Goal: Information Seeking & Learning: Find specific fact

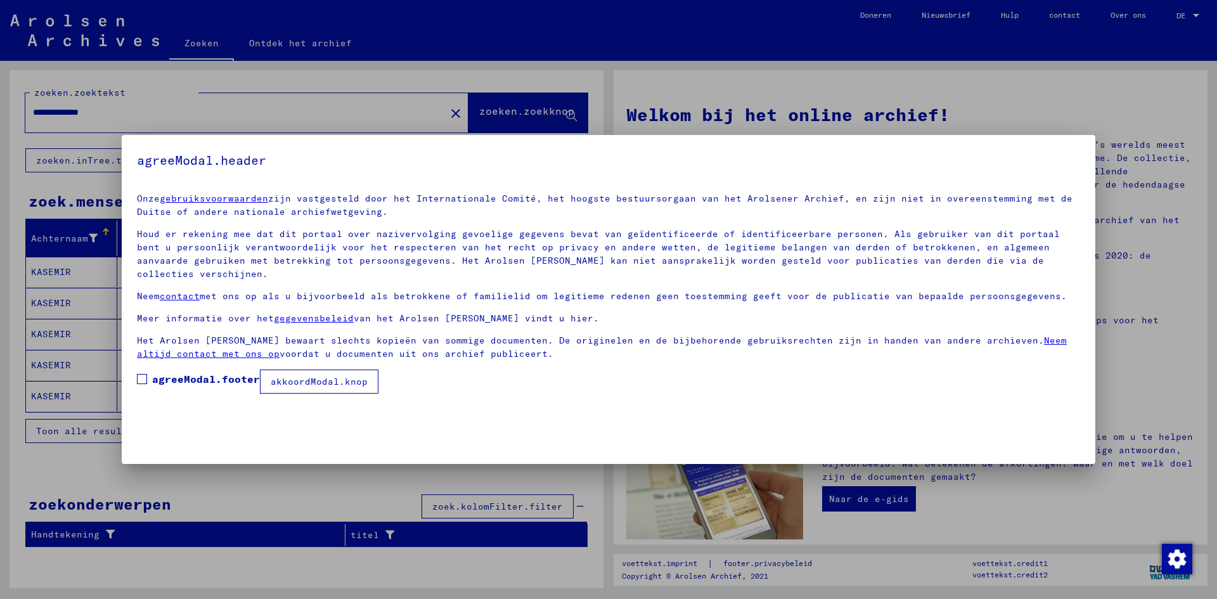
click at [144, 374] on span at bounding box center [142, 379] width 10 height 10
click at [329, 376] on font "akkoordModal.knop" at bounding box center [319, 381] width 97 height 11
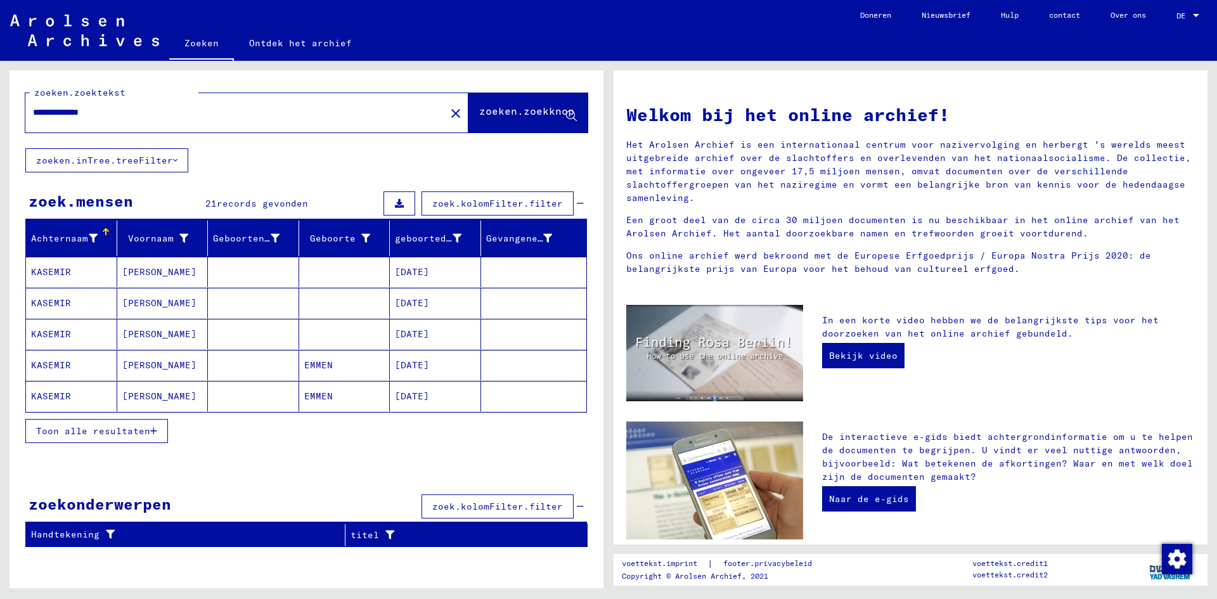
click at [122, 426] on font "Toon alle resultaten" at bounding box center [93, 430] width 114 height 11
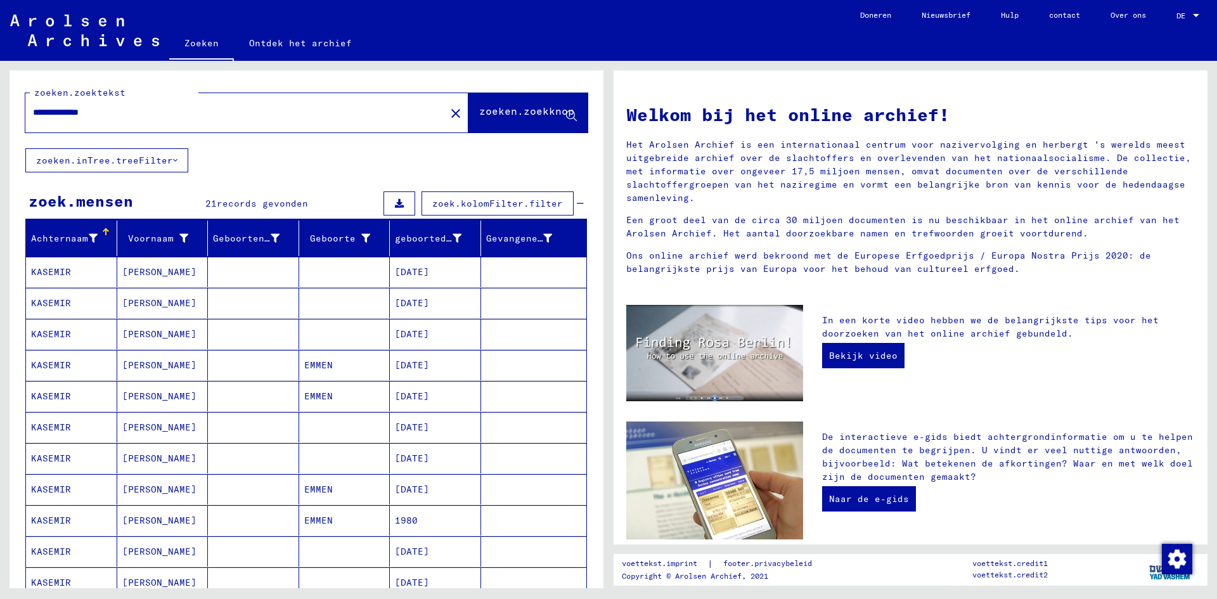
click at [167, 272] on mat-cell "[PERSON_NAME]" at bounding box center [162, 272] width 91 height 30
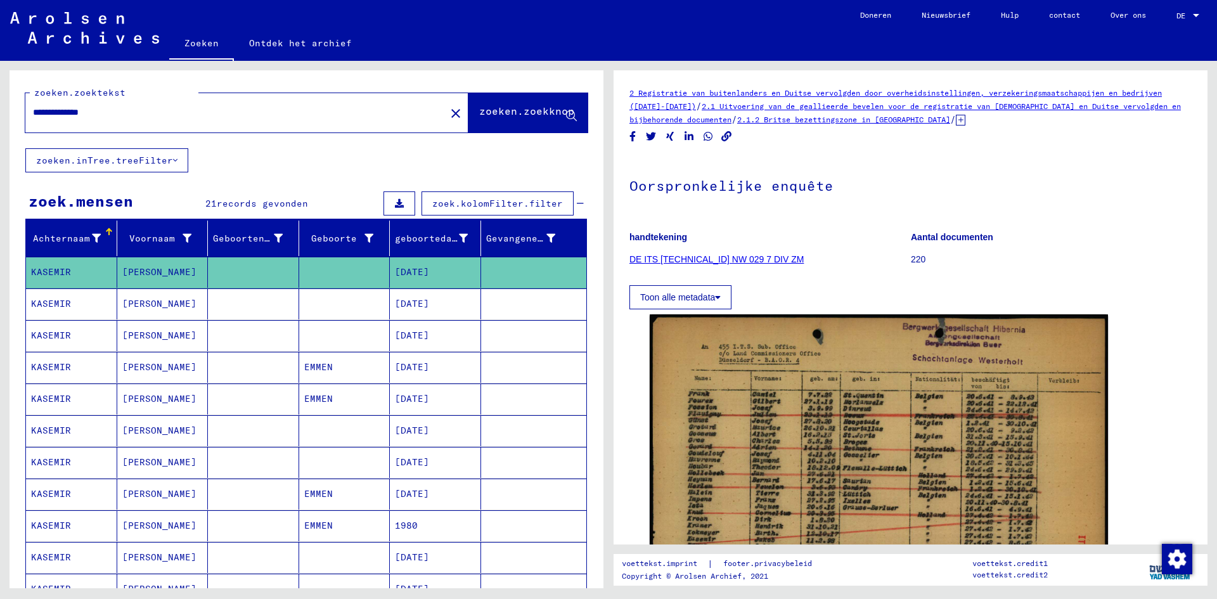
click at [327, 364] on mat-cell "EMMEN" at bounding box center [344, 367] width 91 height 31
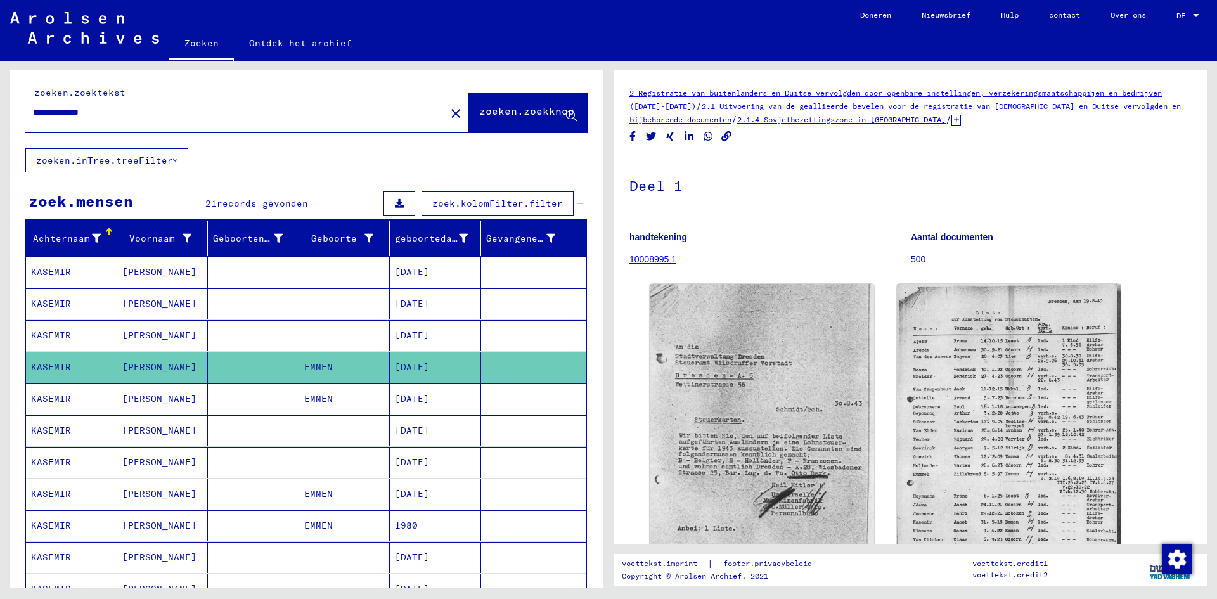
click at [320, 396] on font "EMMEN" at bounding box center [318, 398] width 29 height 11
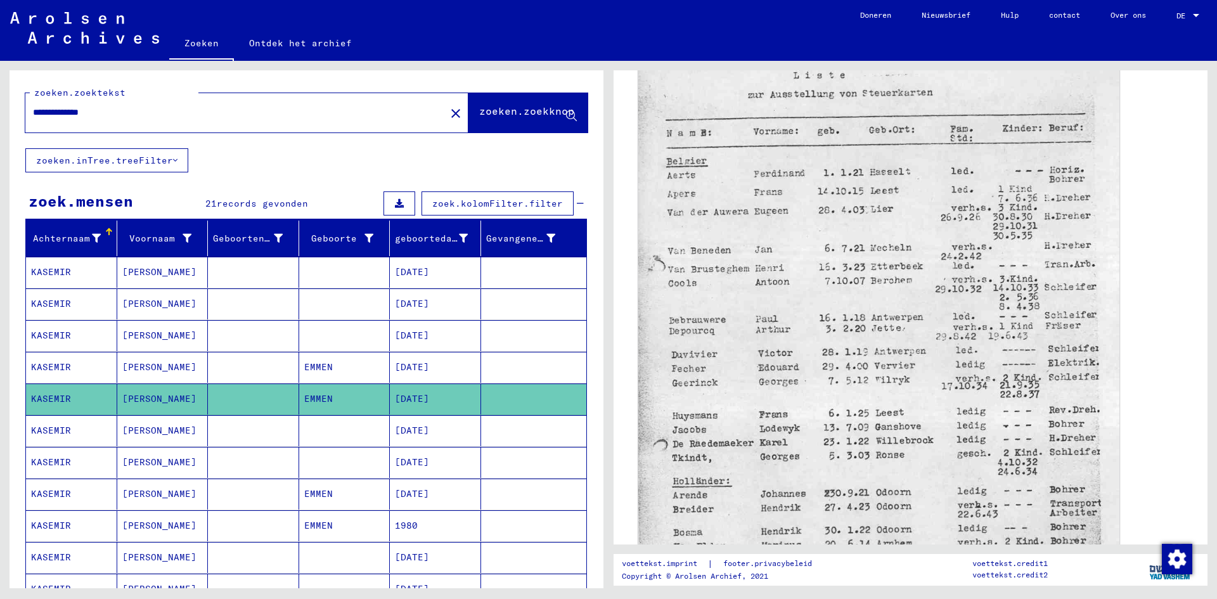
scroll to position [444, 0]
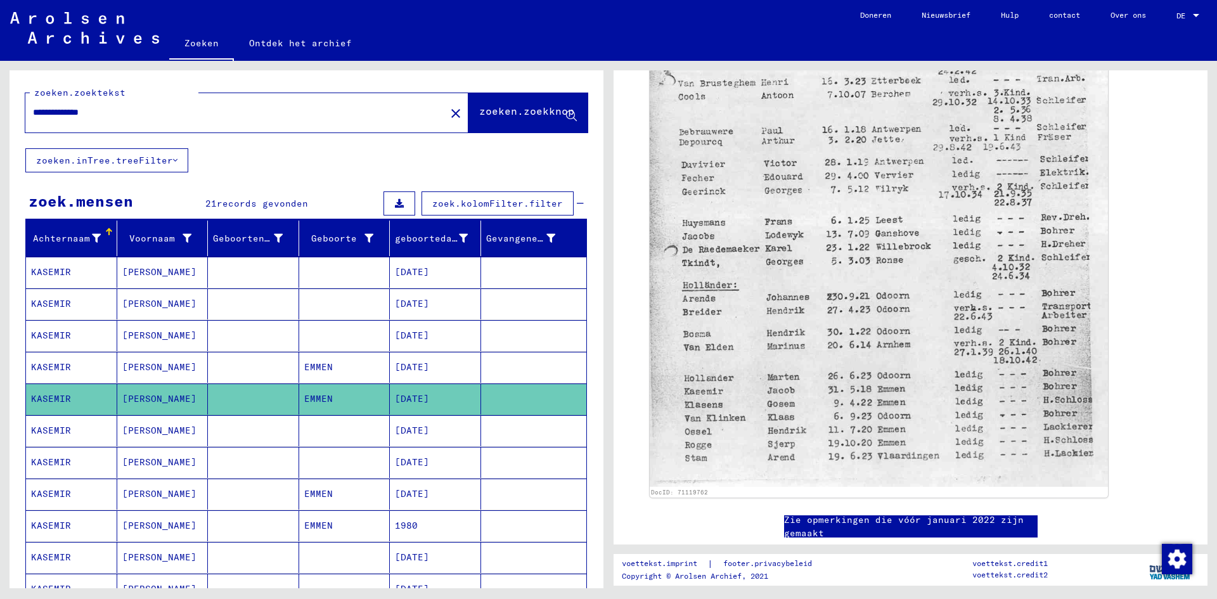
click at [317, 492] on font "EMMEN" at bounding box center [318, 493] width 29 height 11
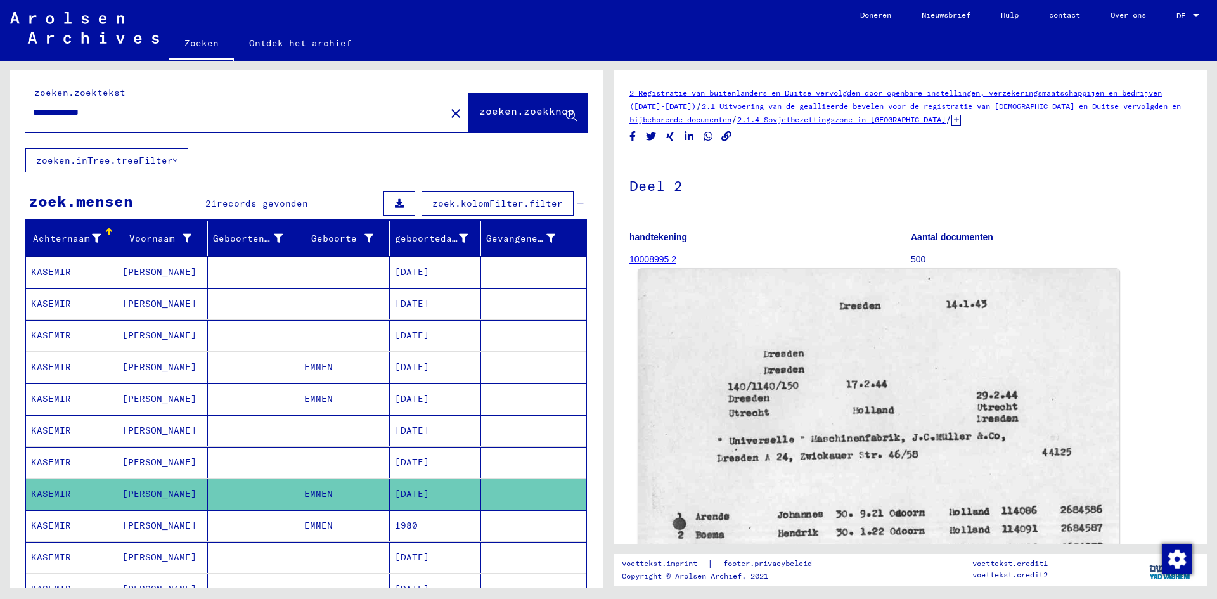
scroll to position [127, 0]
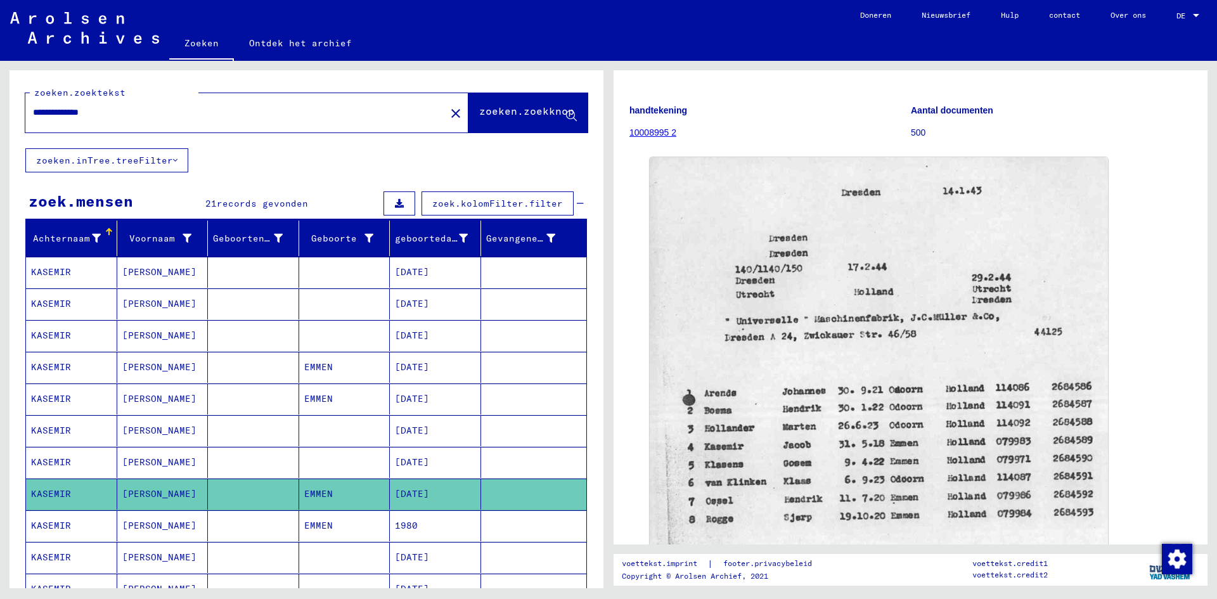
click at [326, 518] on mat-cell "EMMEN" at bounding box center [344, 525] width 91 height 31
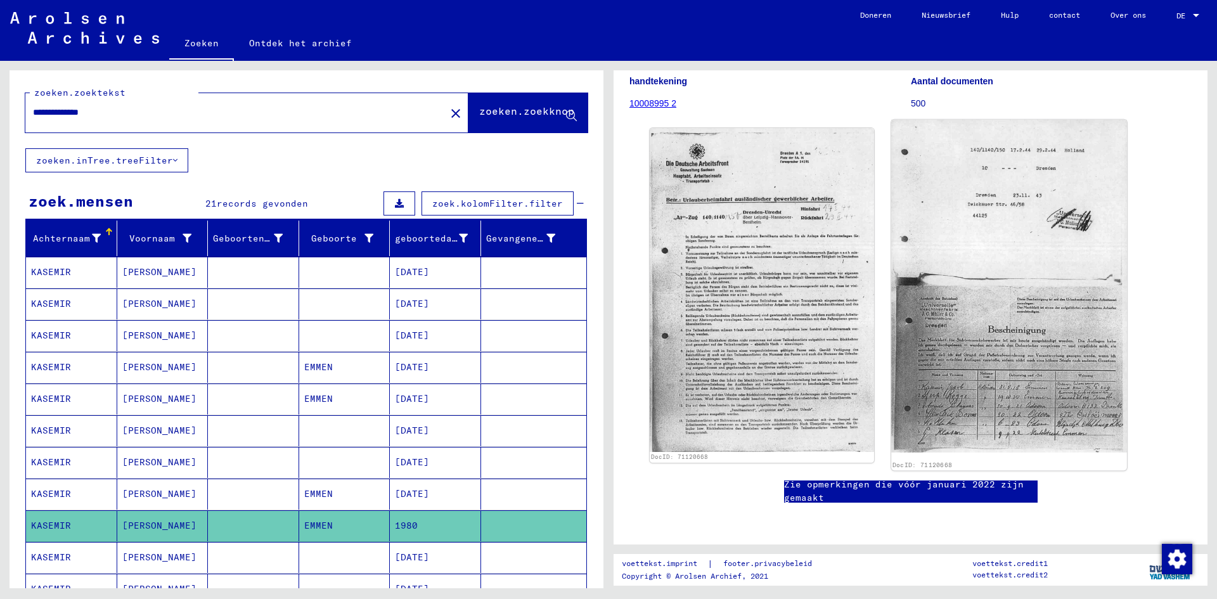
scroll to position [63, 0]
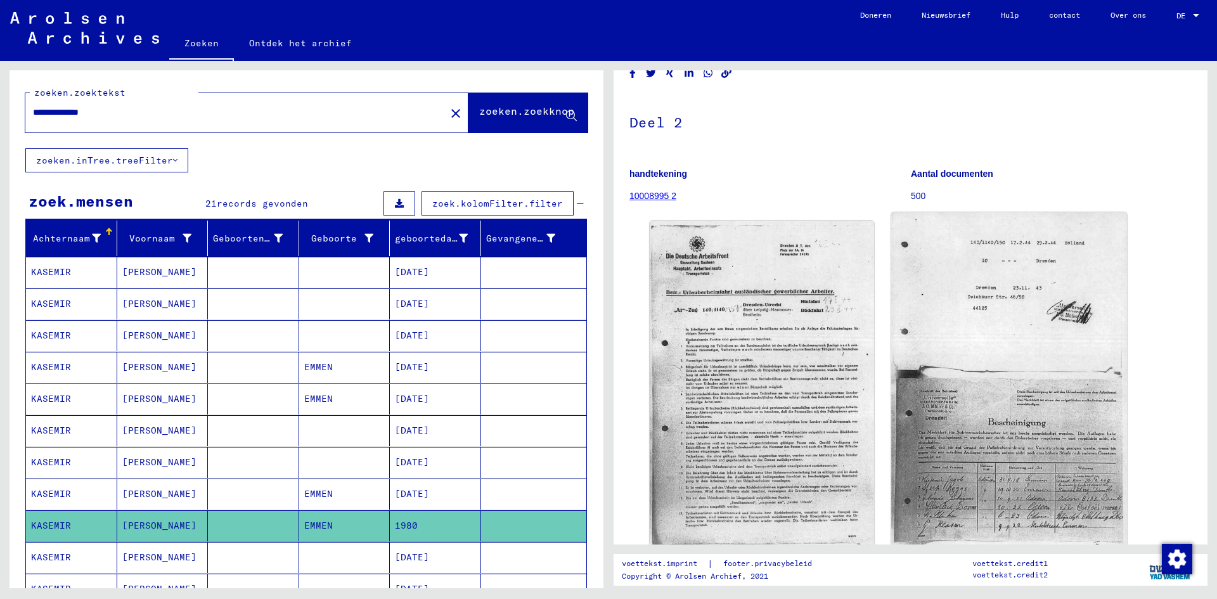
click at [985, 444] on img at bounding box center [1008, 378] width 235 height 333
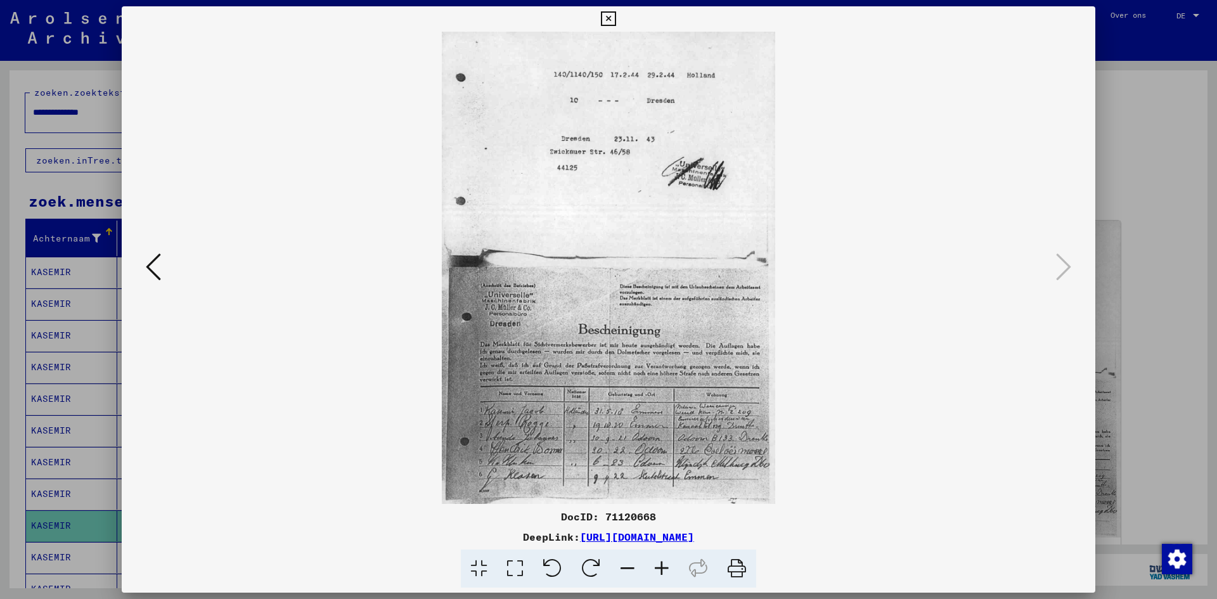
click at [1159, 187] on div at bounding box center [608, 299] width 1217 height 599
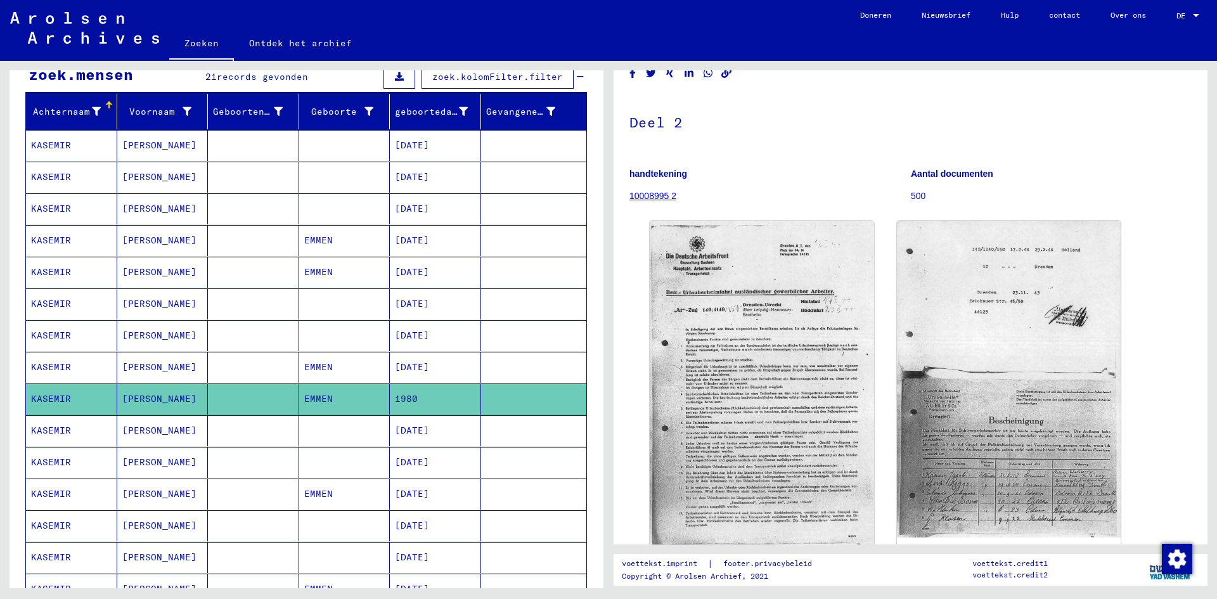
scroll to position [190, 0]
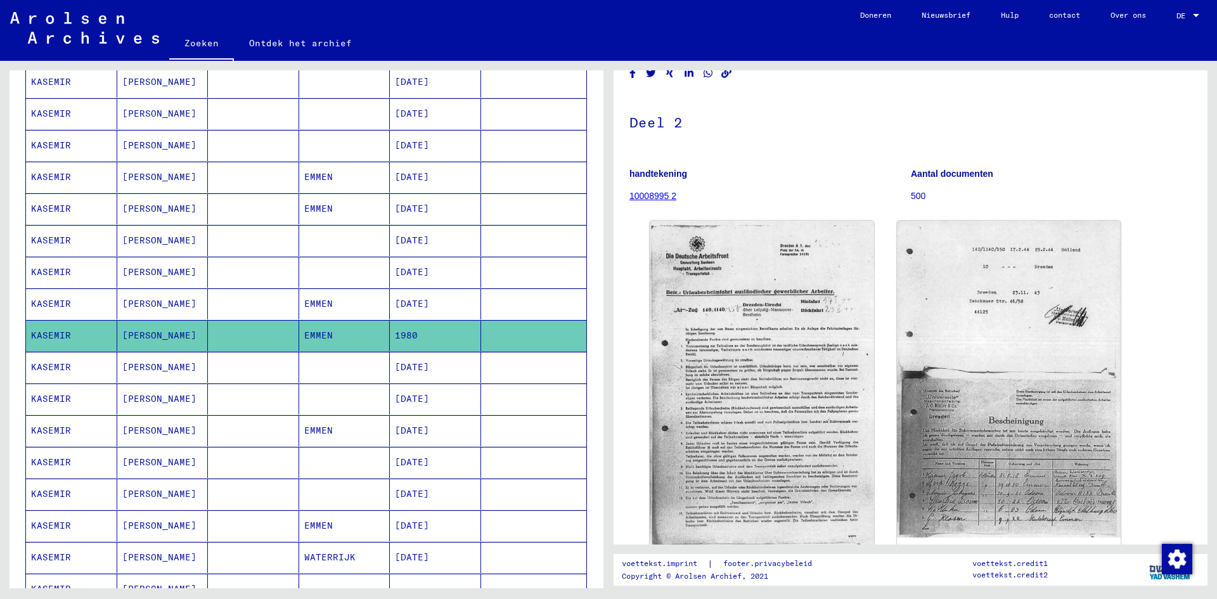
click at [315, 428] on font "EMMEN" at bounding box center [318, 430] width 29 height 11
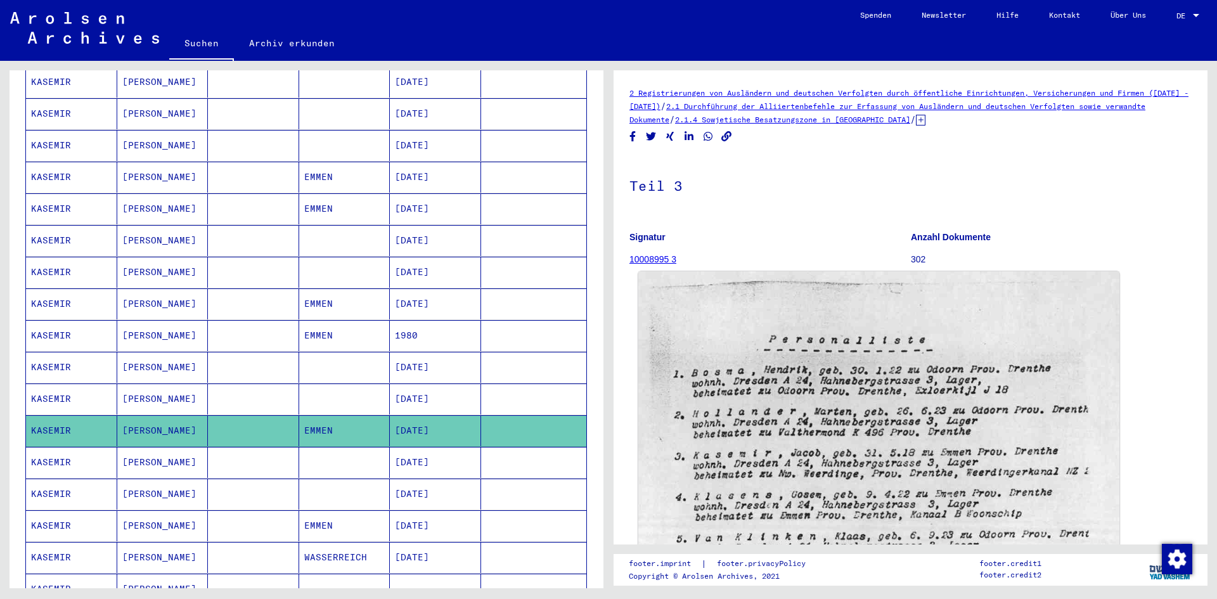
scroll to position [127, 0]
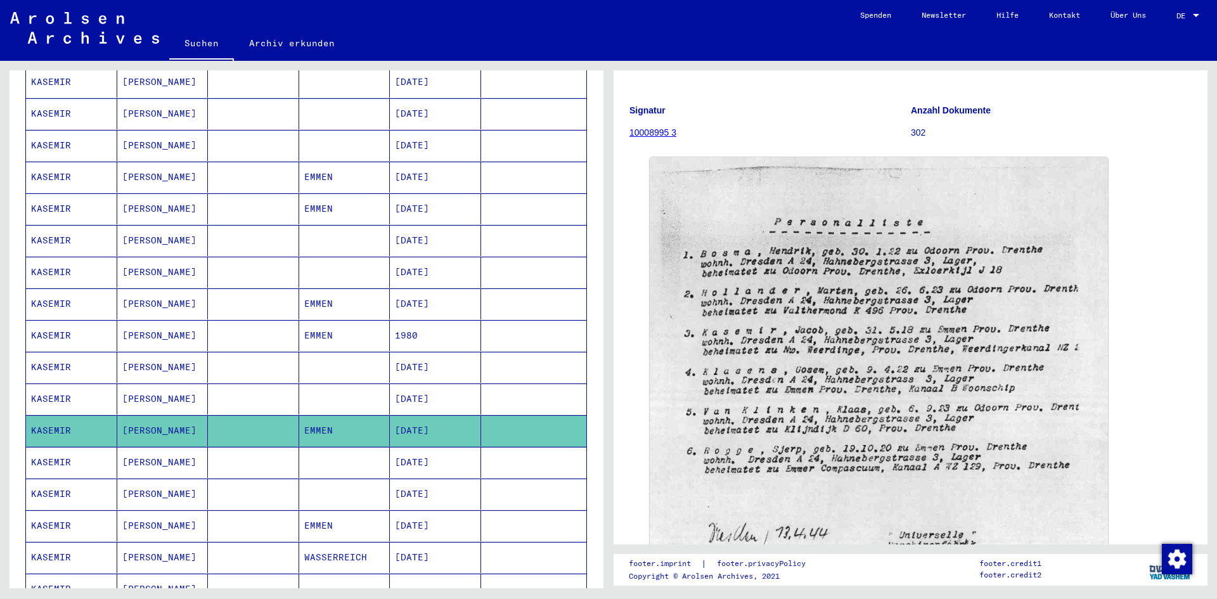
click at [317, 523] on mat-cell "EMMEN" at bounding box center [344, 525] width 91 height 31
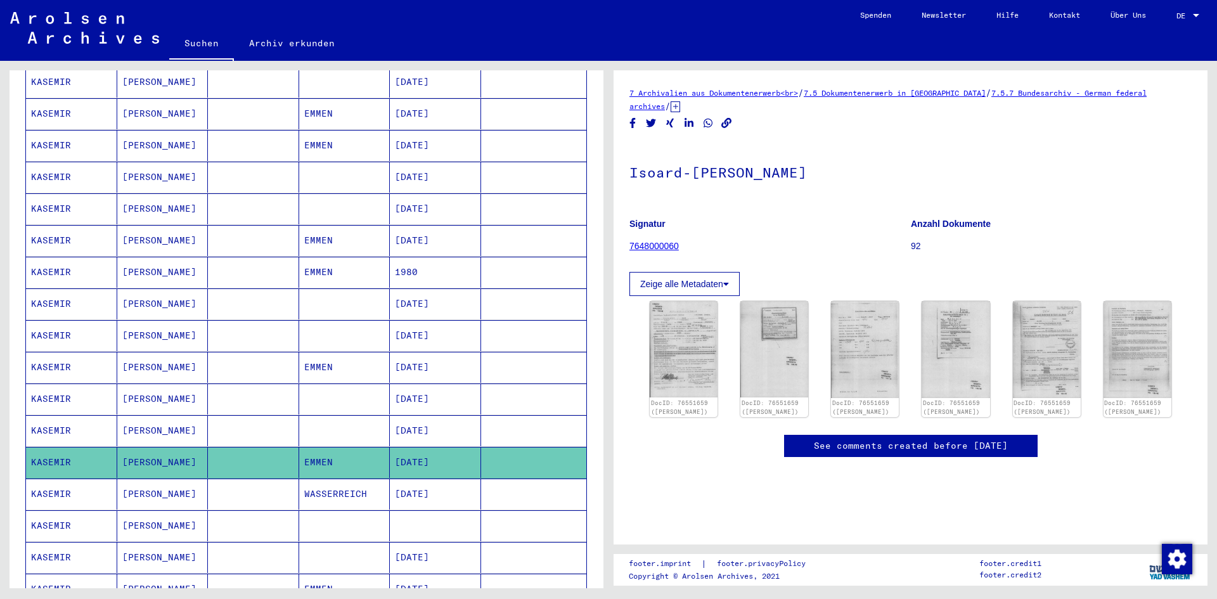
scroll to position [317, 0]
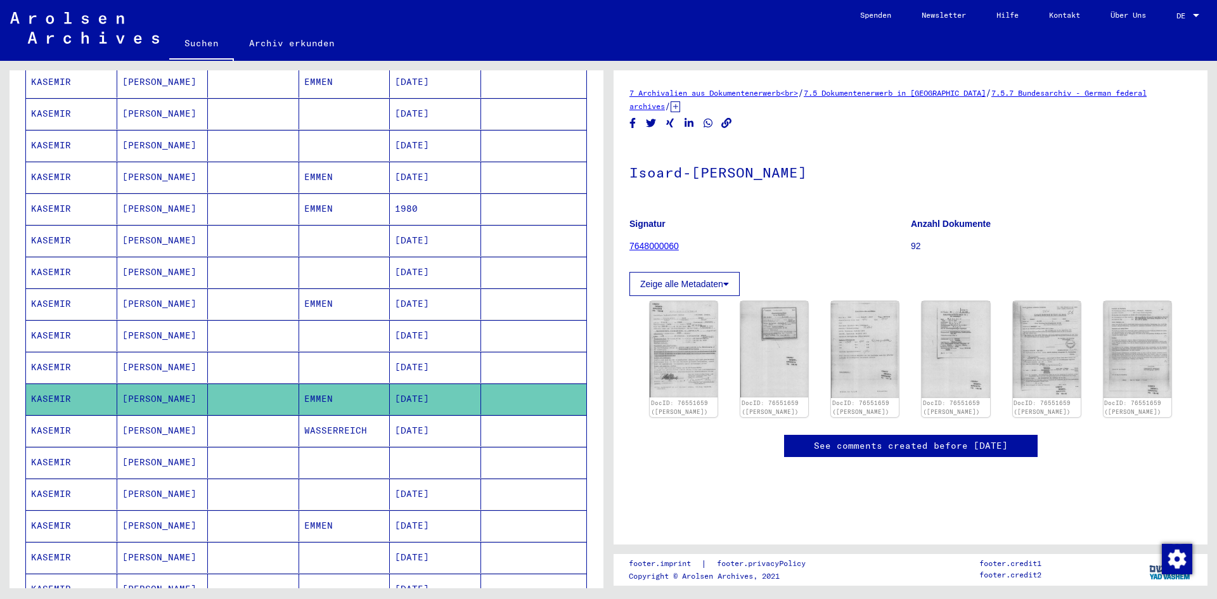
click at [323, 524] on mat-cell "EMMEN" at bounding box center [344, 525] width 91 height 31
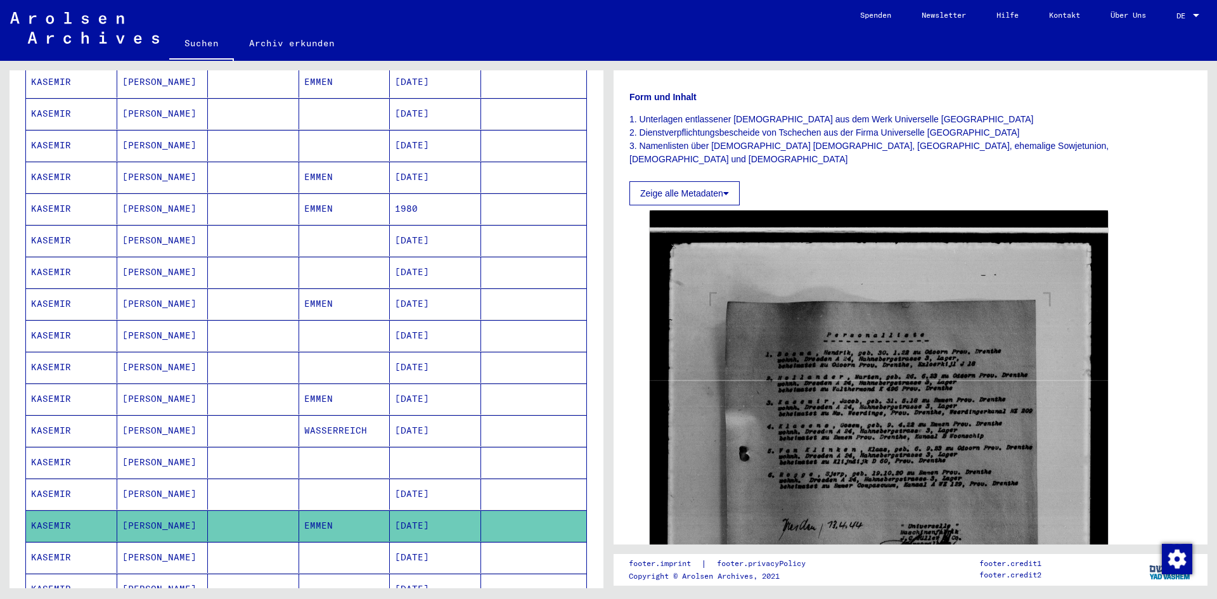
scroll to position [444, 0]
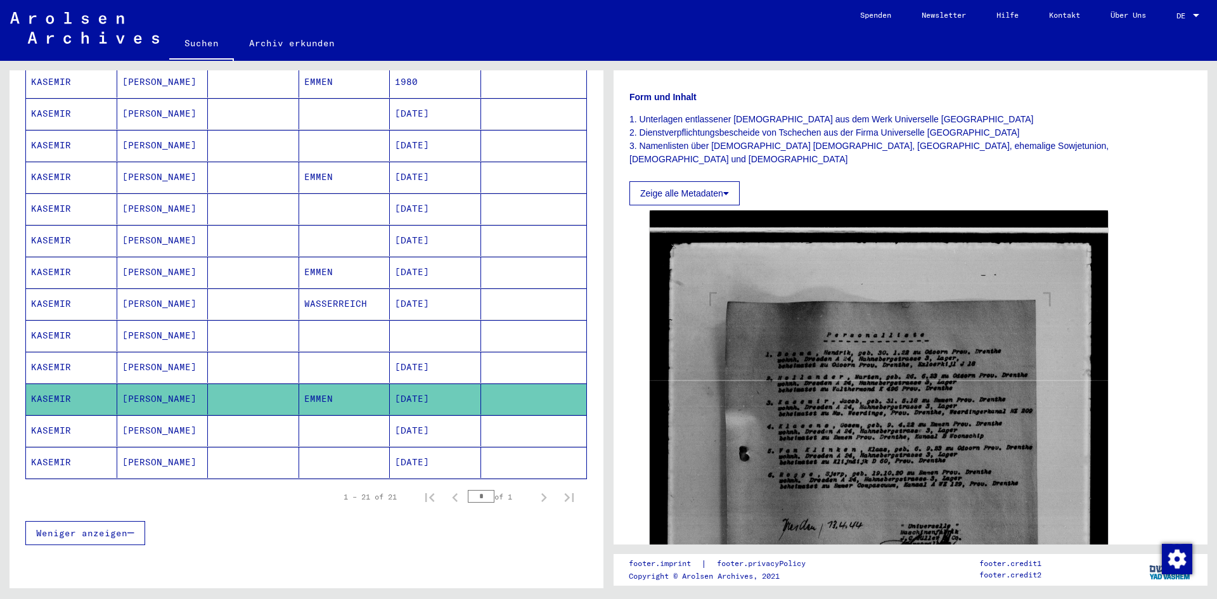
click at [331, 423] on mat-cell at bounding box center [344, 430] width 91 height 31
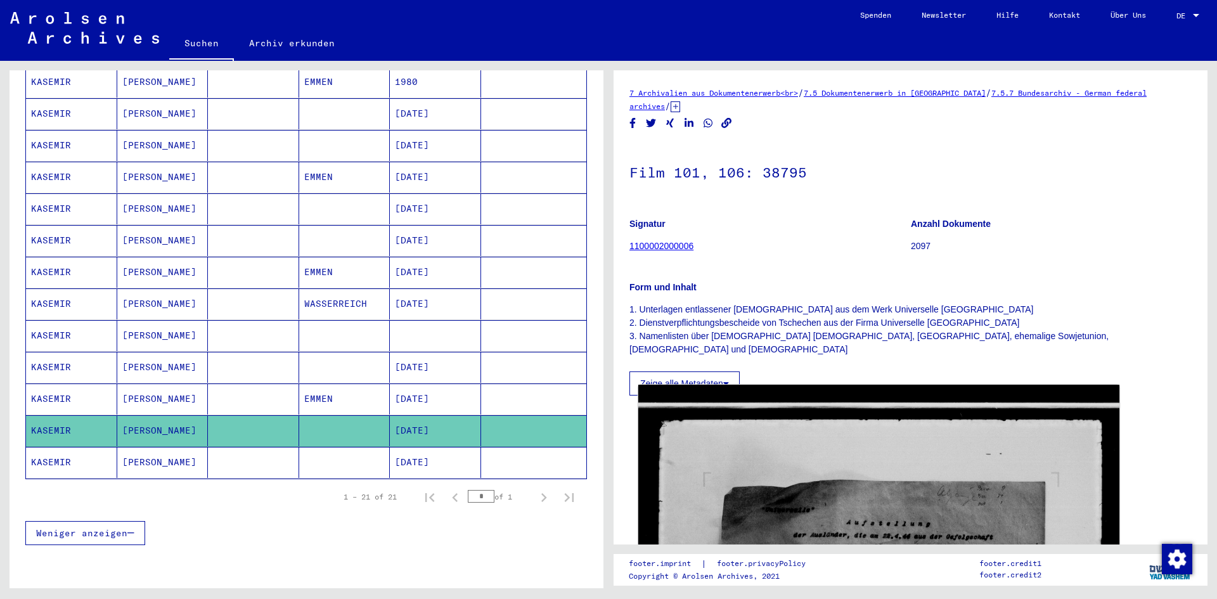
scroll to position [253, 0]
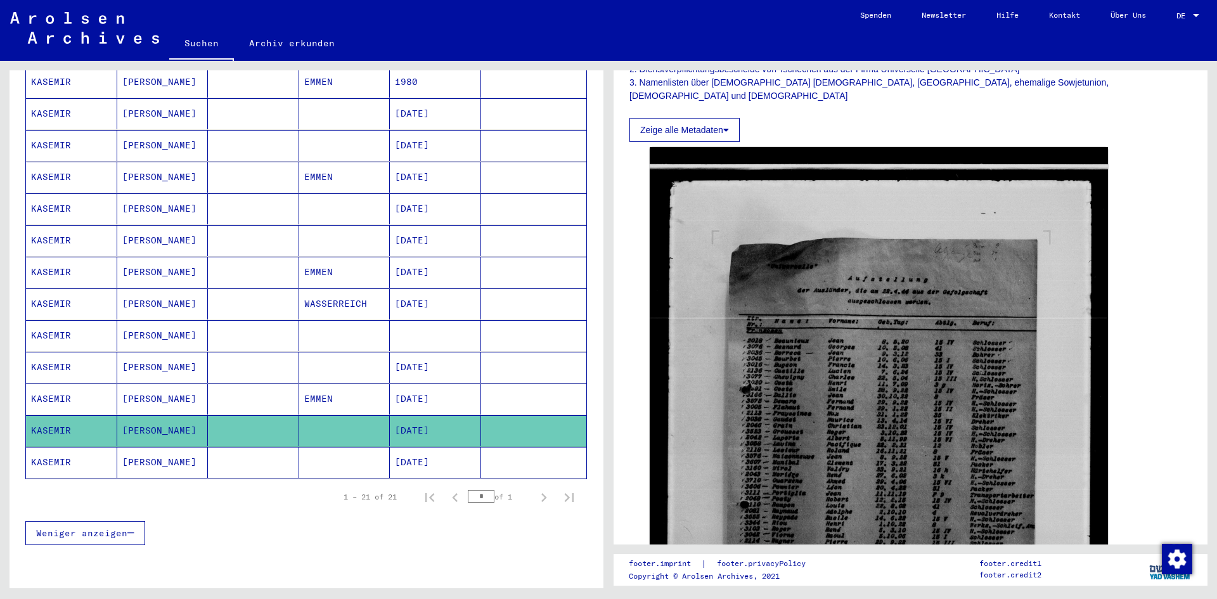
click at [346, 459] on mat-cell at bounding box center [344, 462] width 91 height 31
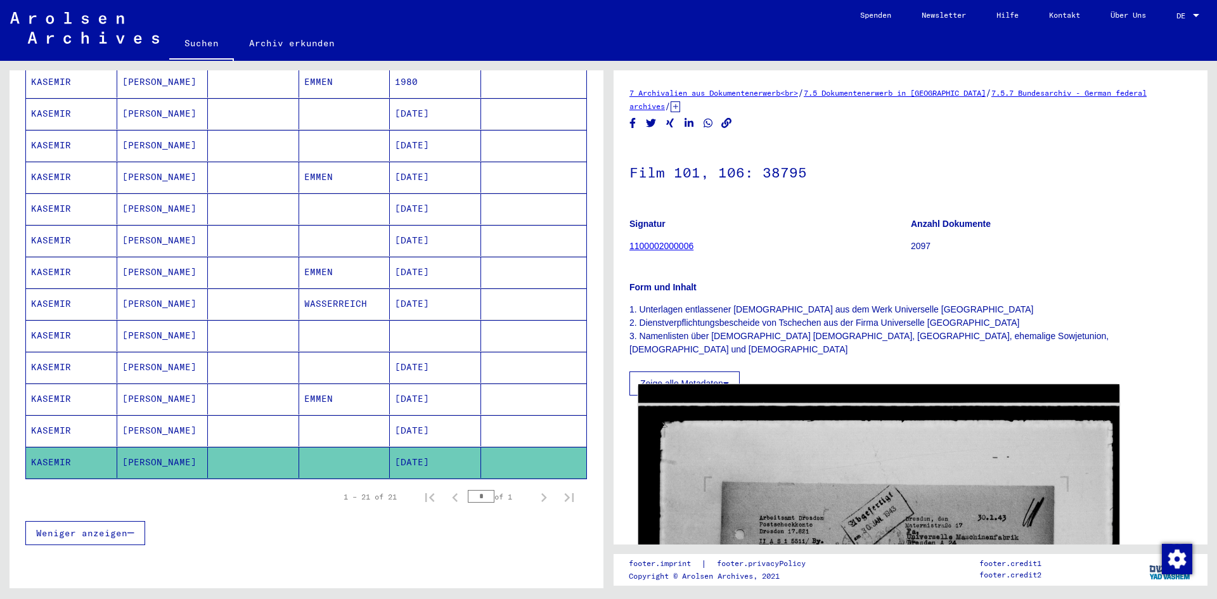
scroll to position [190, 0]
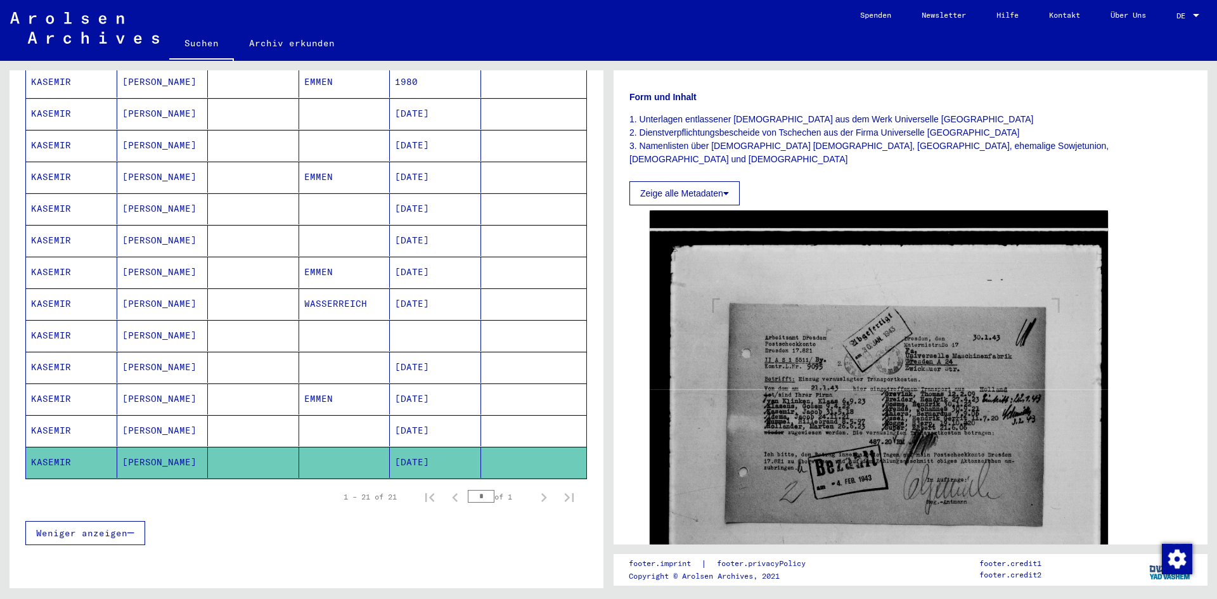
click at [330, 235] on mat-cell at bounding box center [344, 240] width 91 height 31
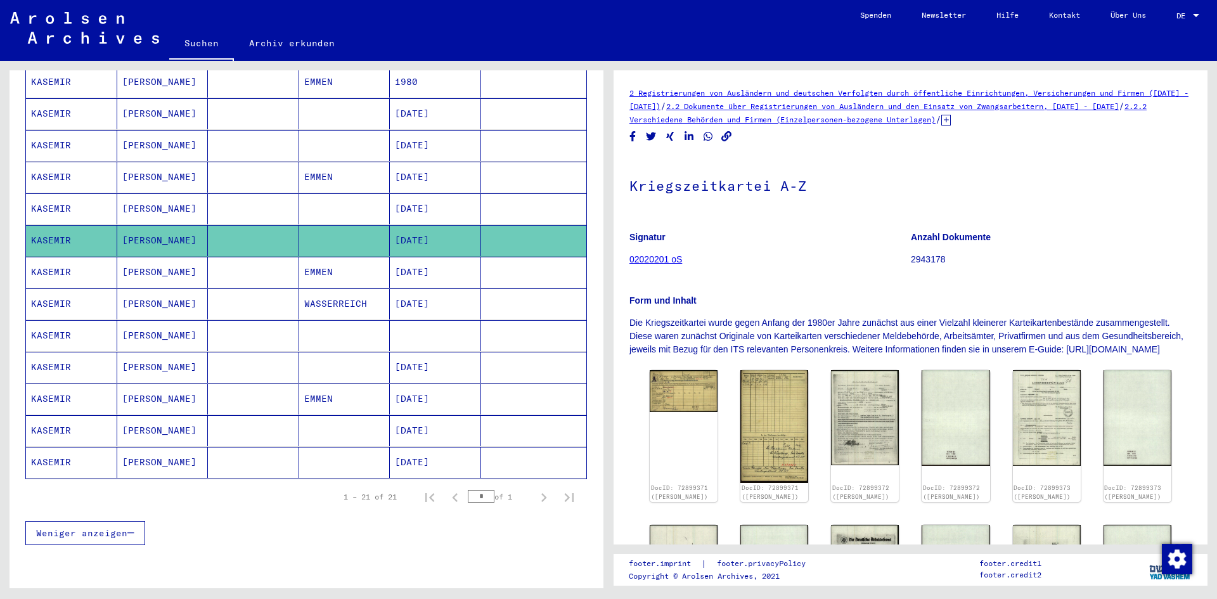
scroll to position [127, 0]
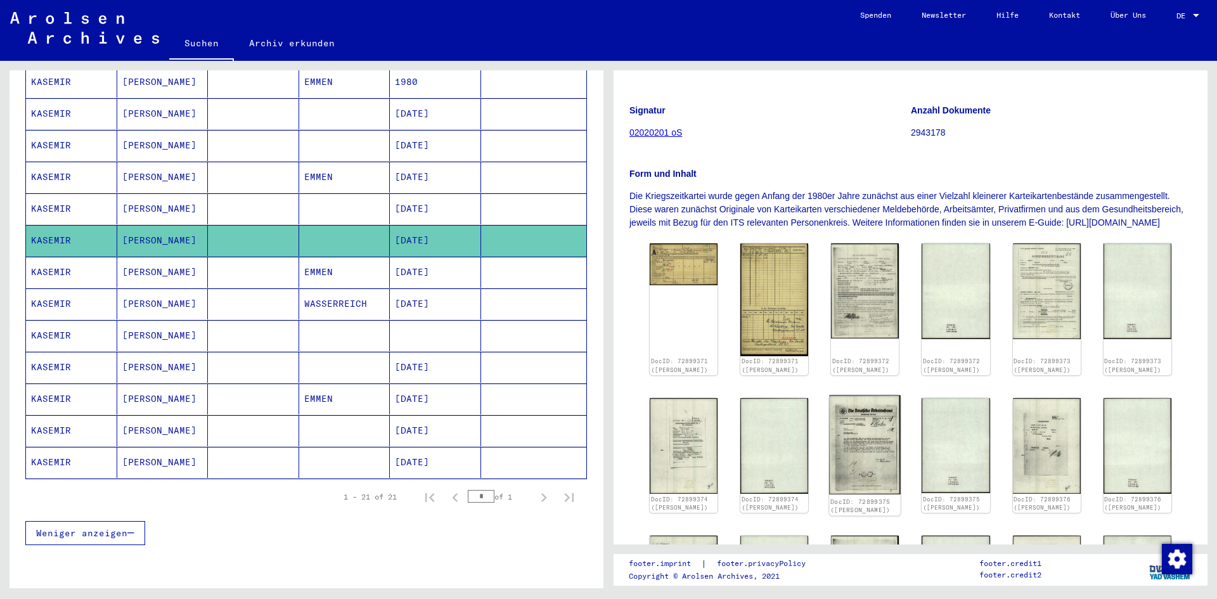
click at [871, 471] on img at bounding box center [865, 444] width 72 height 99
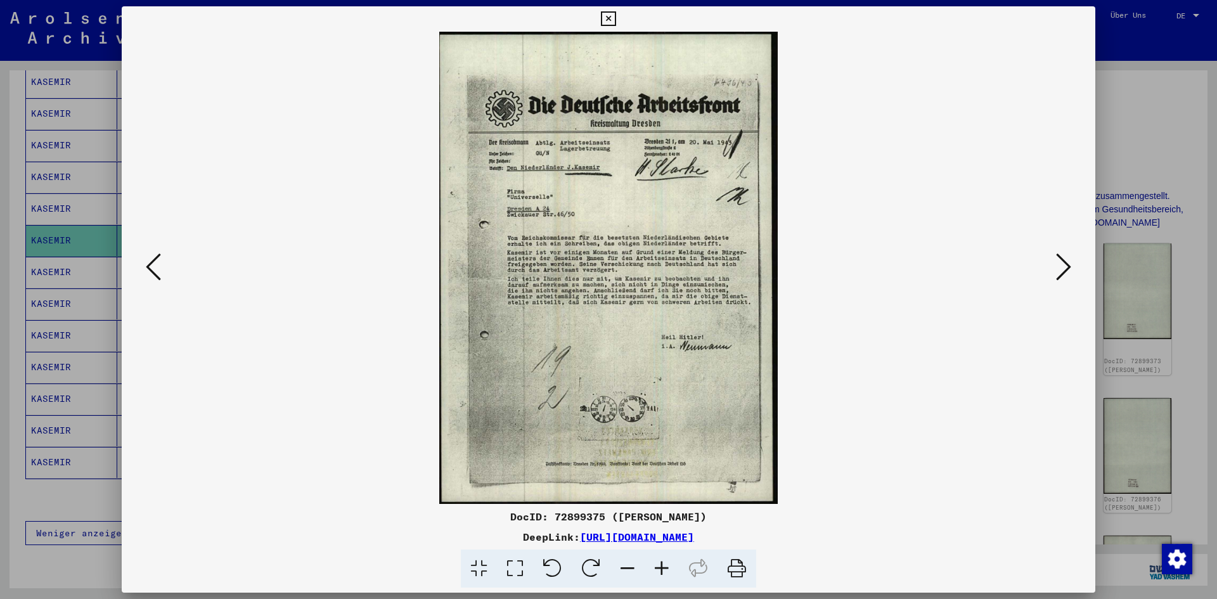
click at [871, 471] on img at bounding box center [608, 268] width 887 height 472
click at [1063, 263] on icon at bounding box center [1063, 267] width 15 height 30
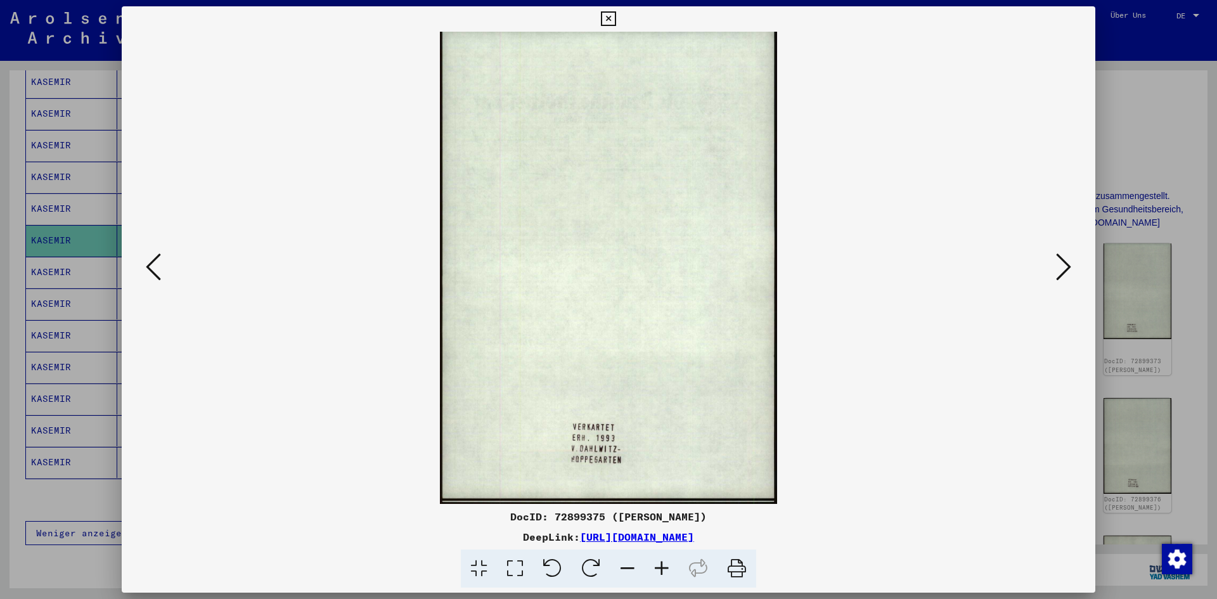
click at [1063, 263] on icon at bounding box center [1063, 267] width 15 height 30
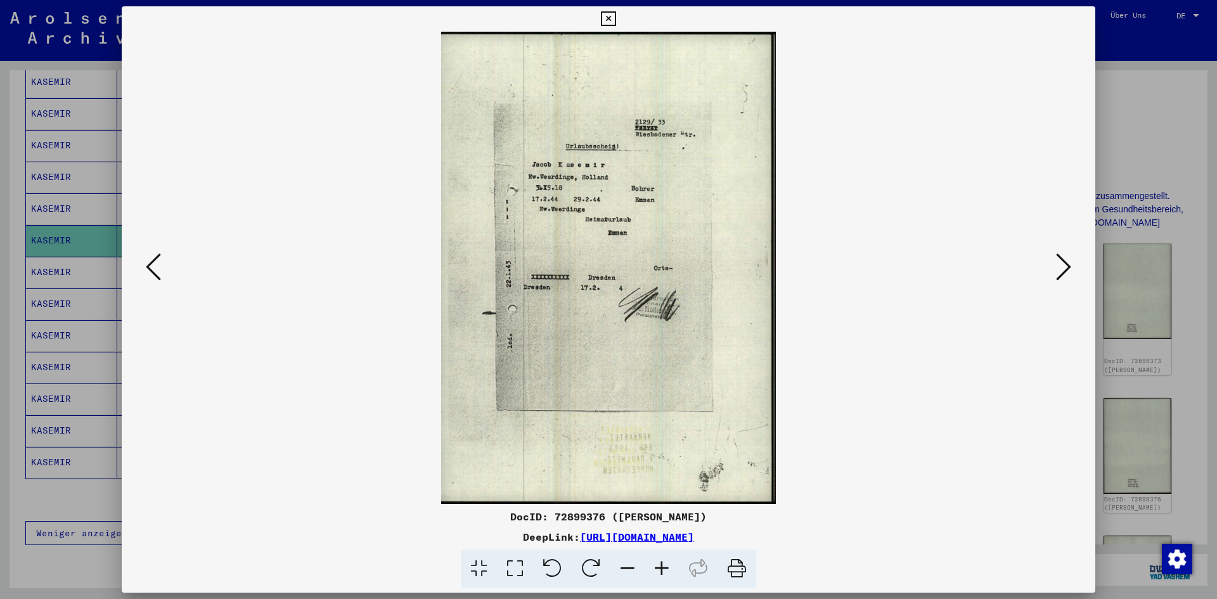
click at [1063, 263] on icon at bounding box center [1063, 267] width 15 height 30
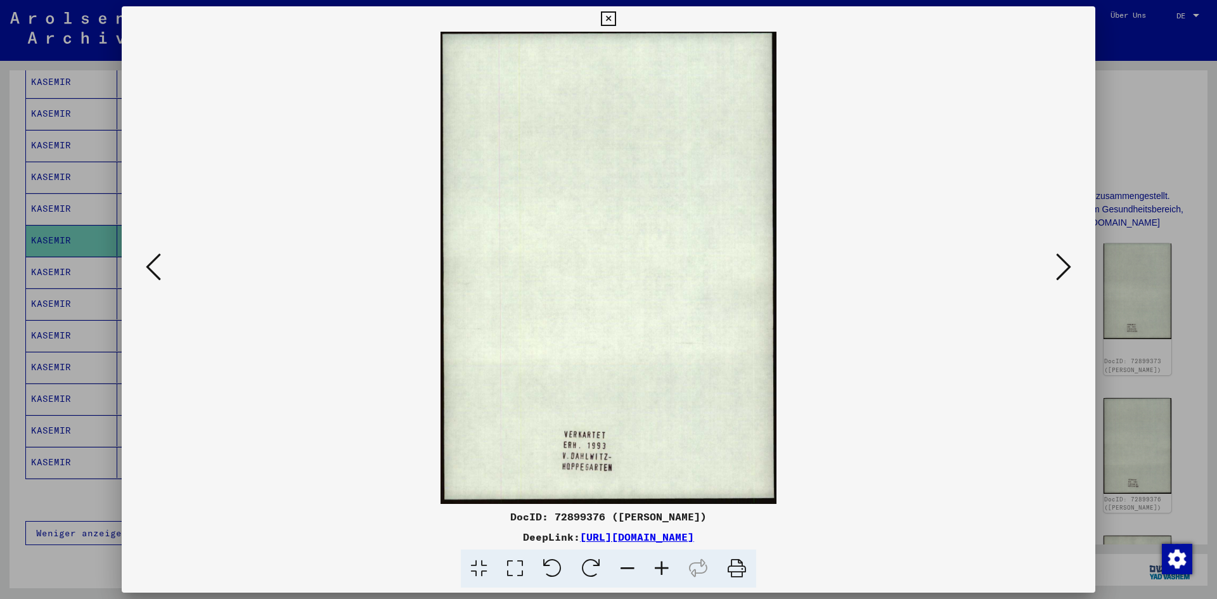
click at [1063, 263] on icon at bounding box center [1063, 267] width 15 height 30
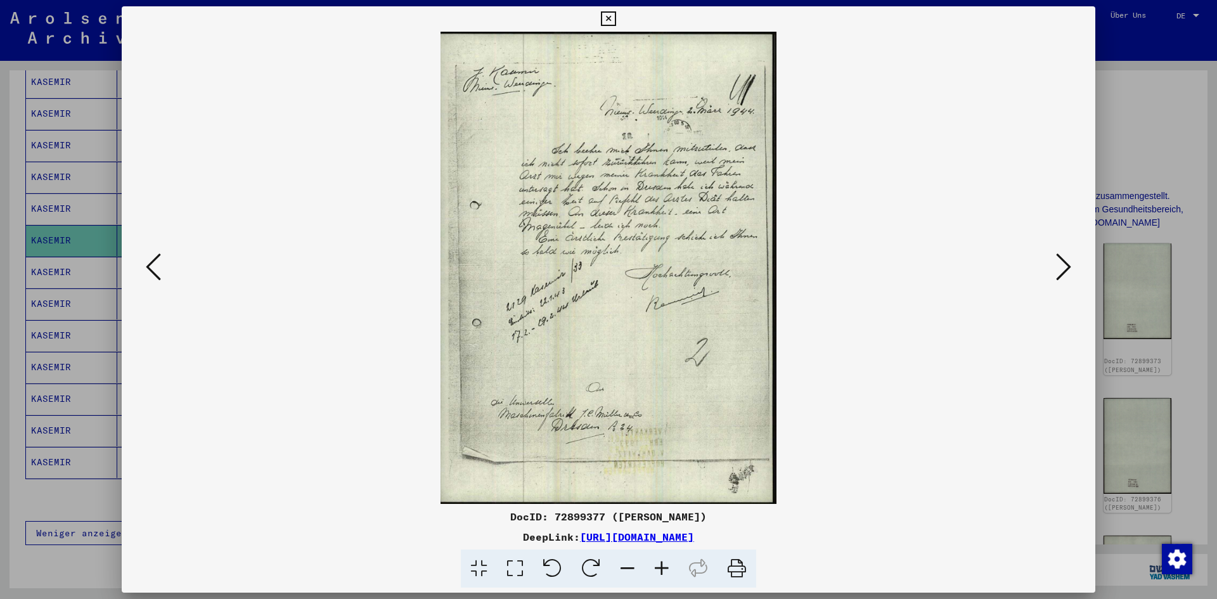
click at [1040, 269] on img at bounding box center [608, 268] width 887 height 472
click at [1055, 268] on button at bounding box center [1063, 268] width 23 height 36
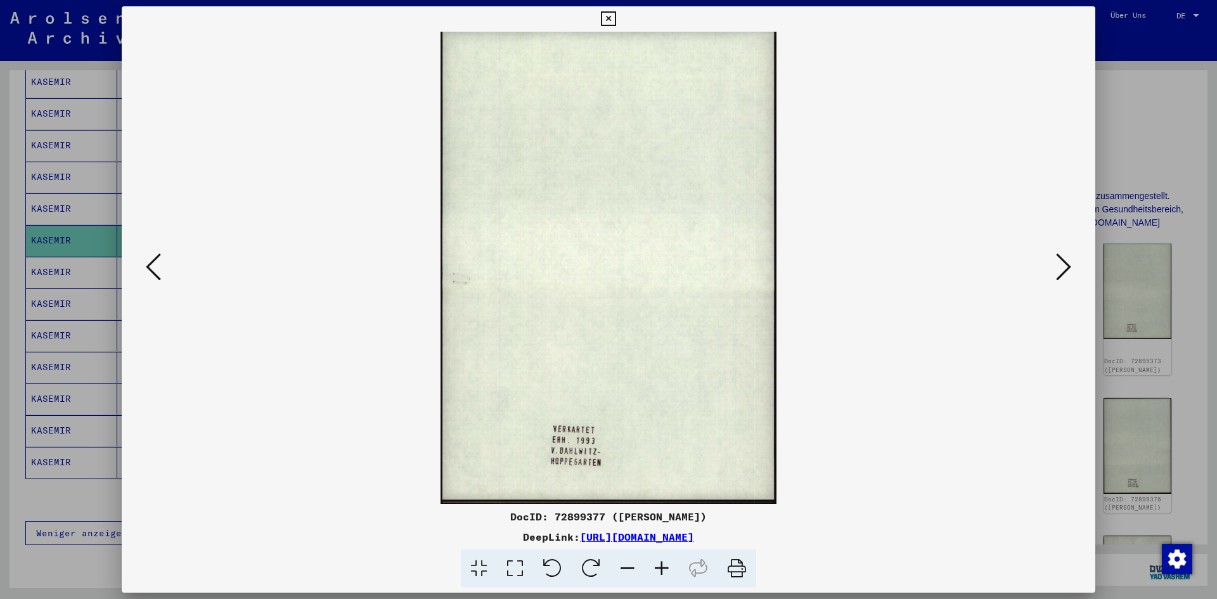
click at [1055, 268] on button at bounding box center [1063, 268] width 23 height 36
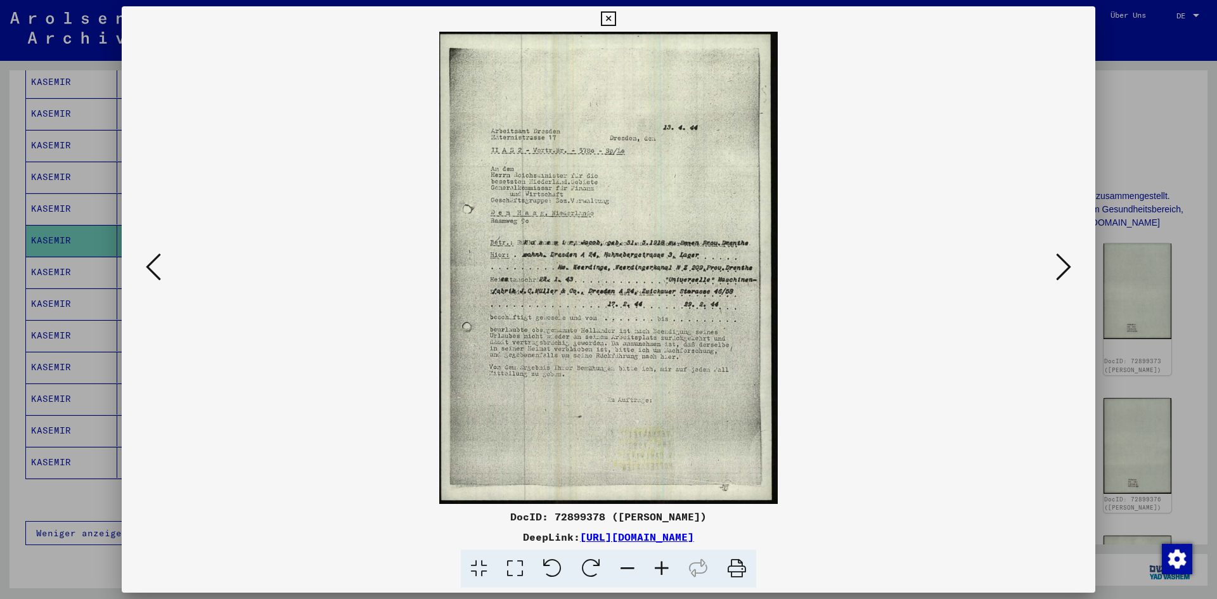
click at [1059, 261] on icon at bounding box center [1063, 267] width 15 height 30
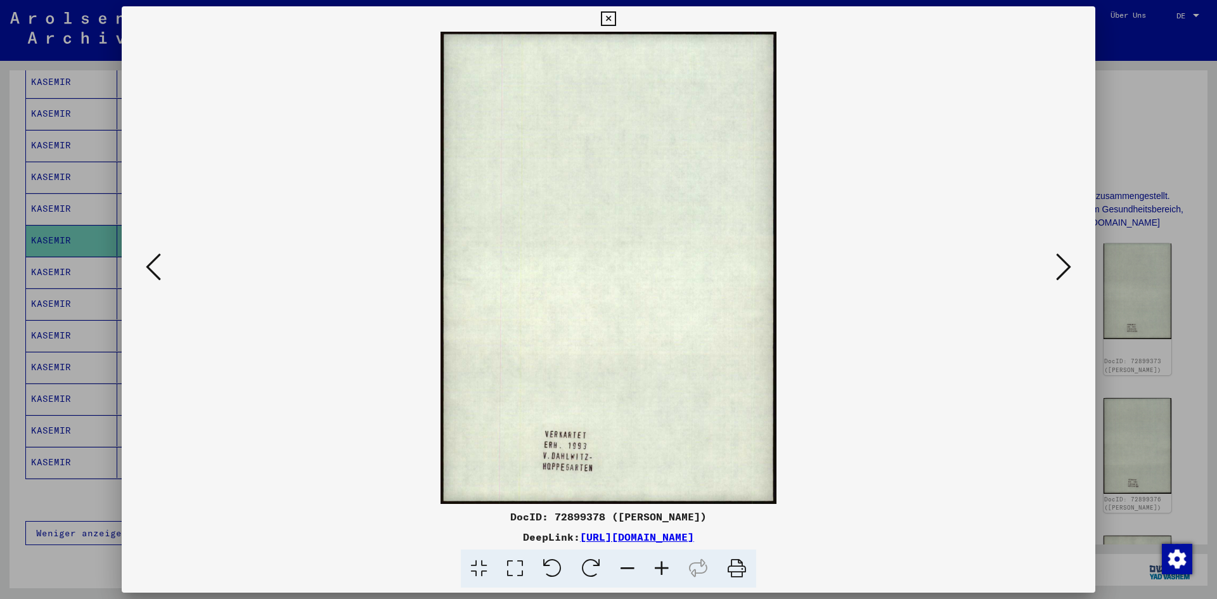
click at [1059, 261] on icon at bounding box center [1063, 267] width 15 height 30
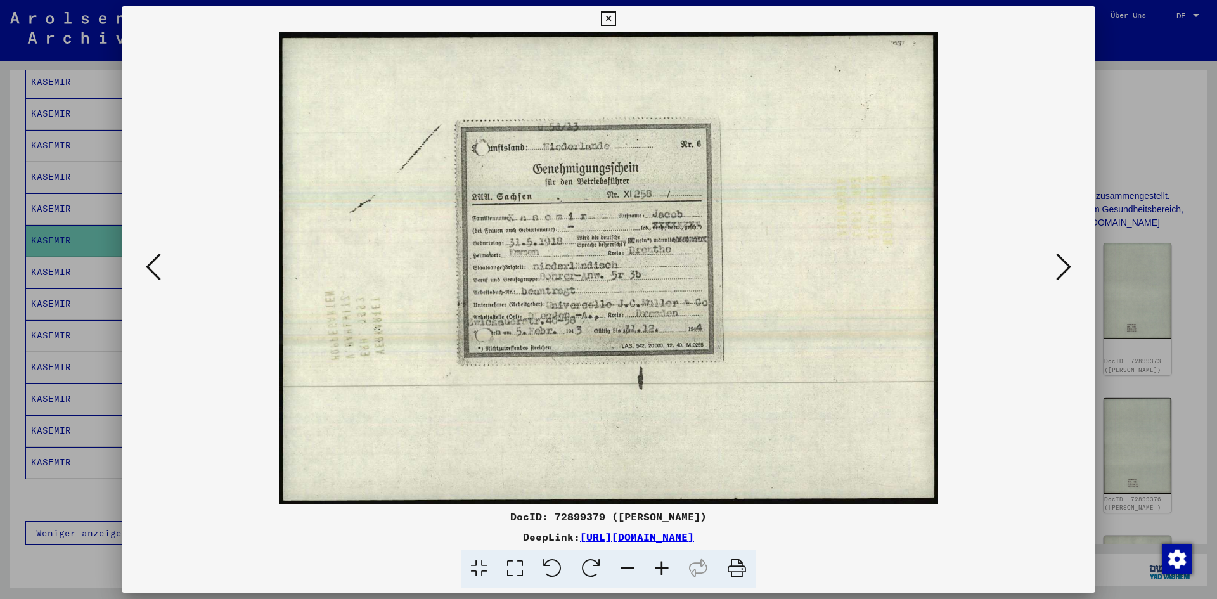
click at [1059, 261] on icon at bounding box center [1063, 267] width 15 height 30
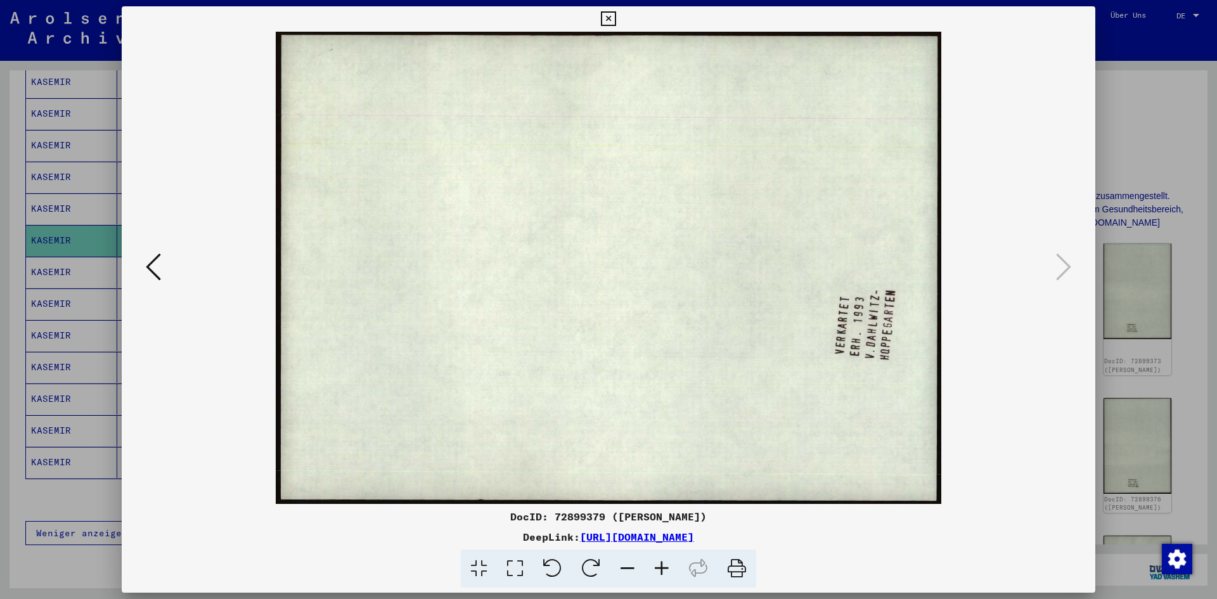
click at [1130, 139] on div at bounding box center [608, 299] width 1217 height 599
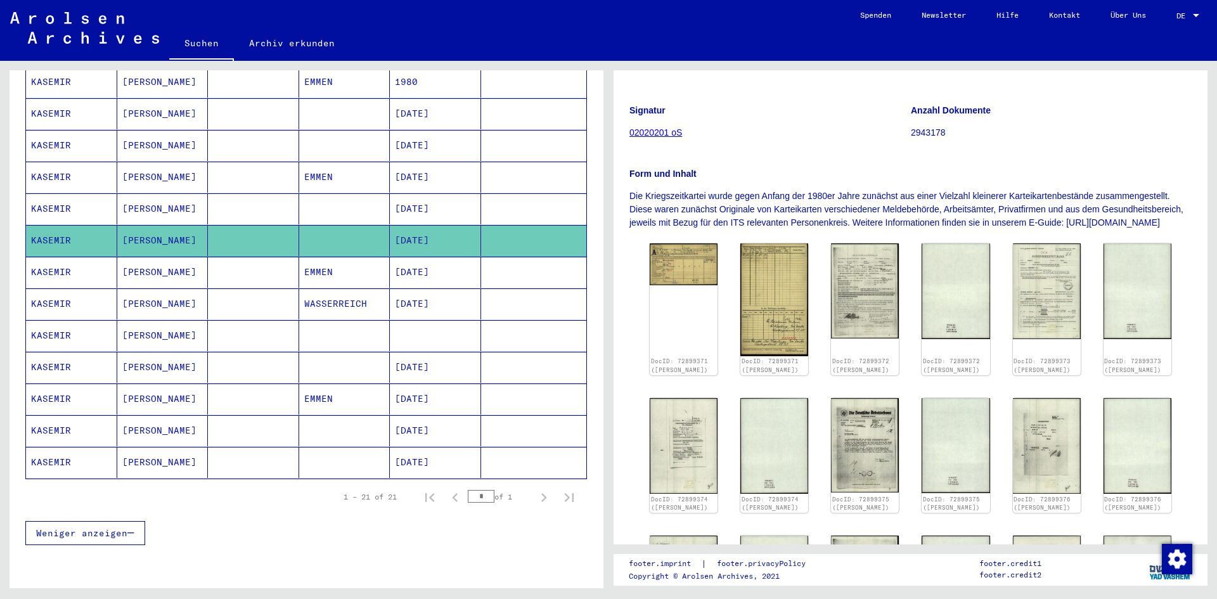
click at [341, 202] on mat-cell at bounding box center [344, 208] width 91 height 31
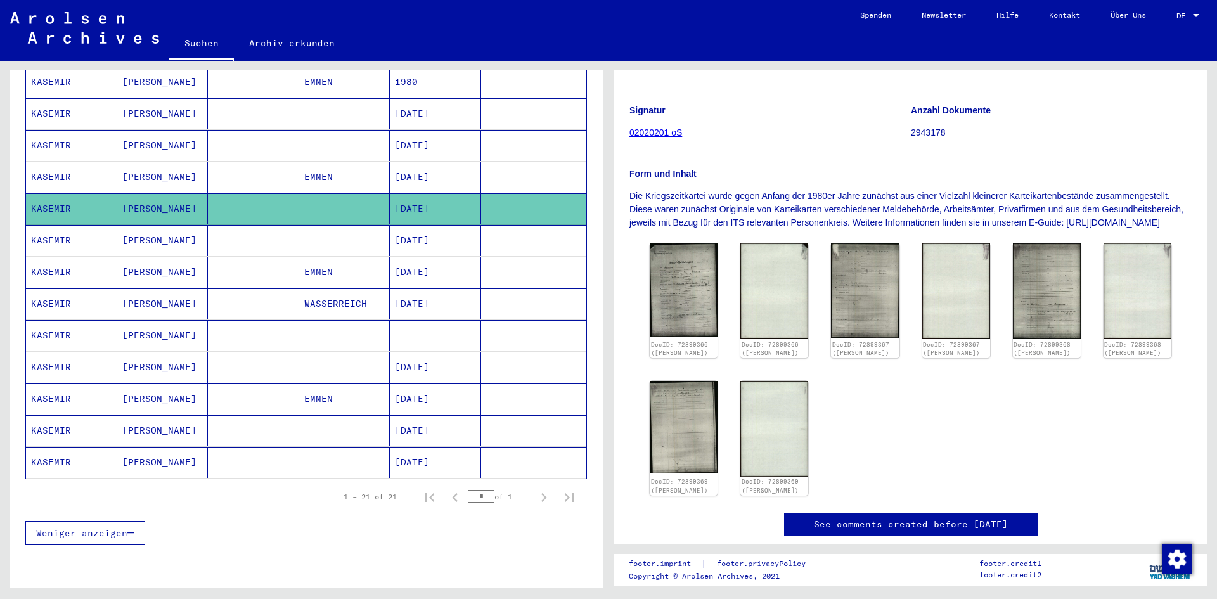
scroll to position [190, 0]
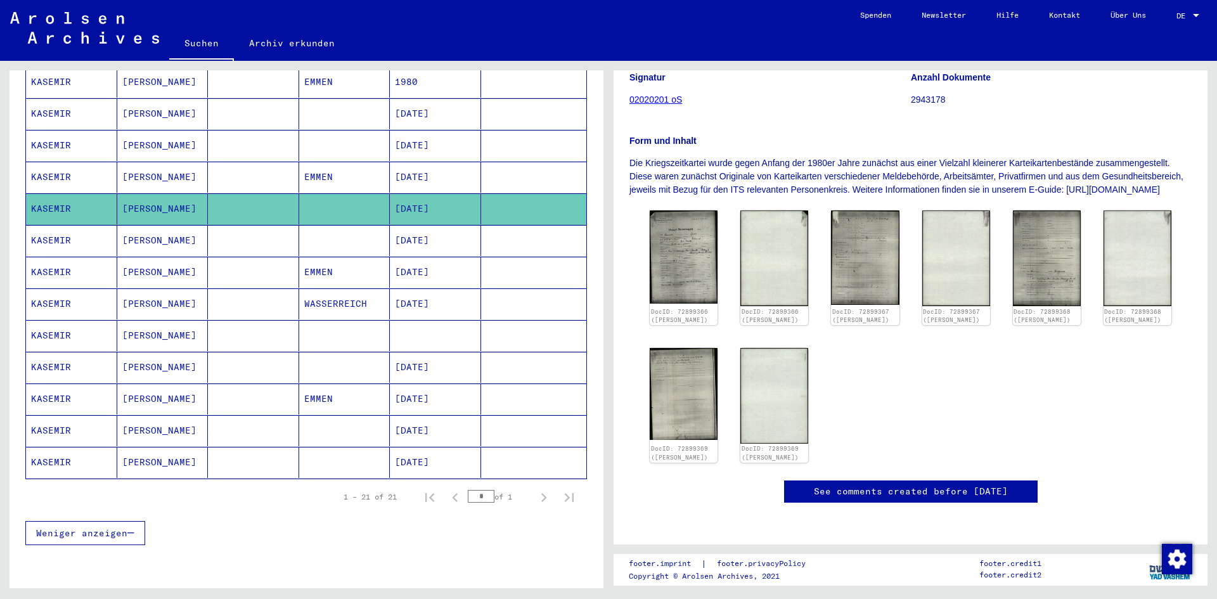
click at [324, 141] on mat-cell at bounding box center [344, 145] width 91 height 31
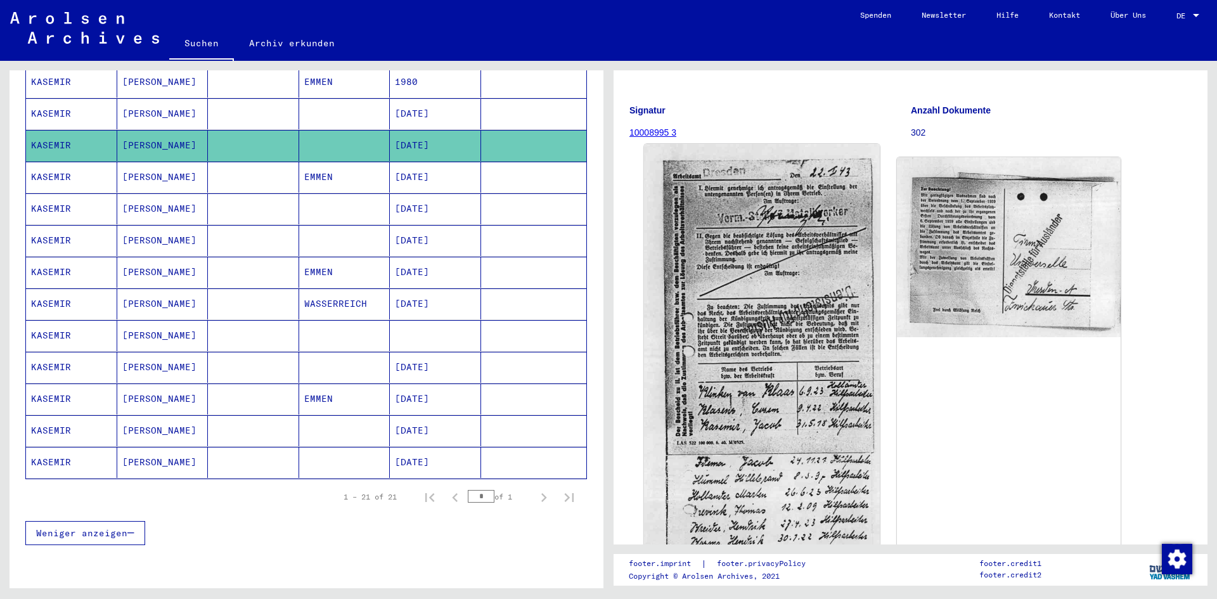
scroll to position [253, 0]
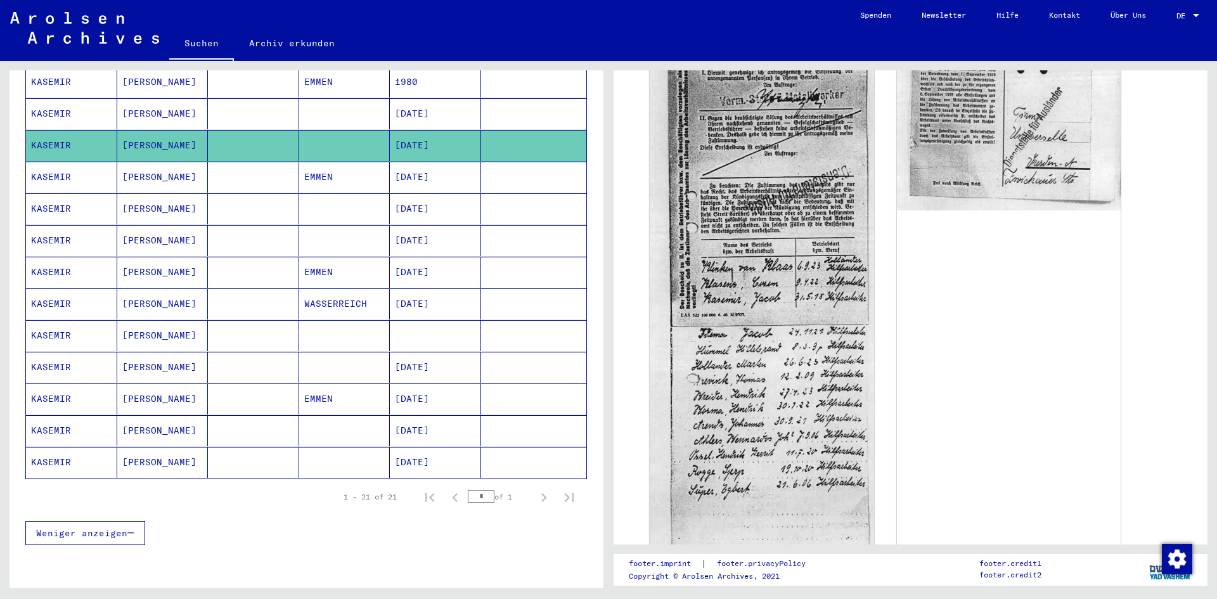
click at [322, 108] on mat-cell at bounding box center [344, 113] width 91 height 31
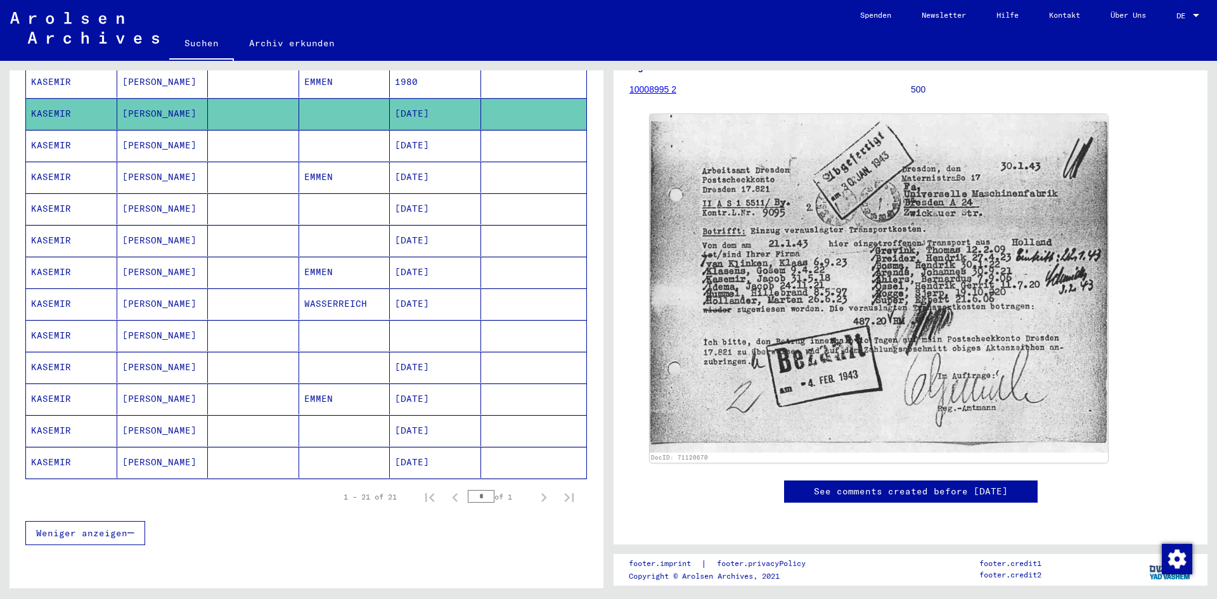
scroll to position [317, 0]
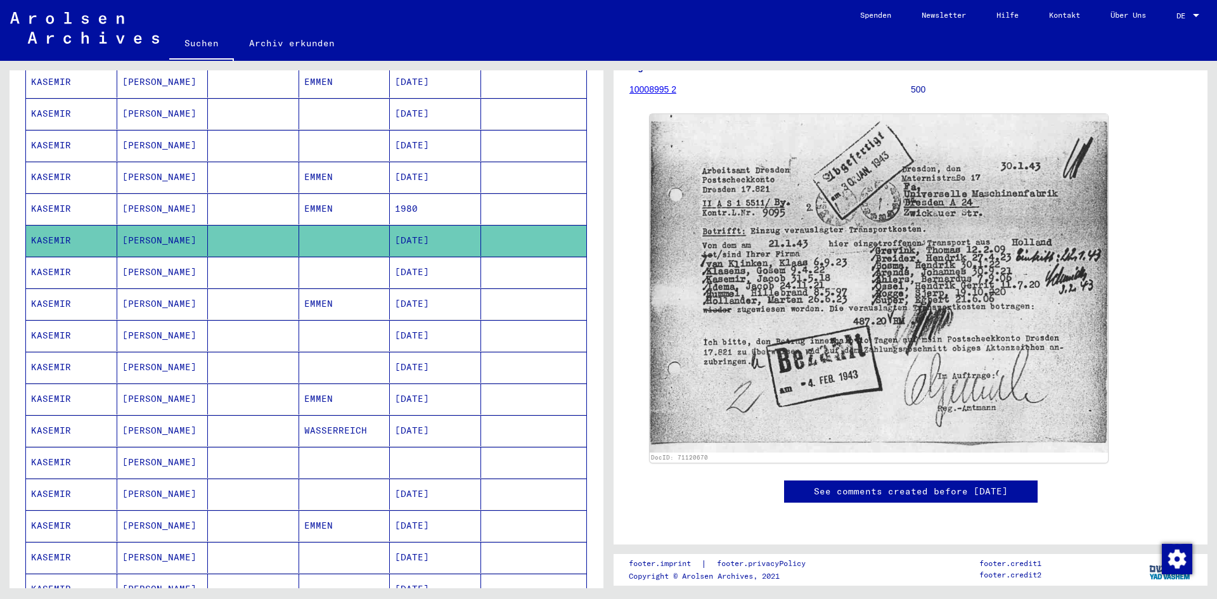
click at [314, 136] on mat-cell at bounding box center [344, 145] width 91 height 31
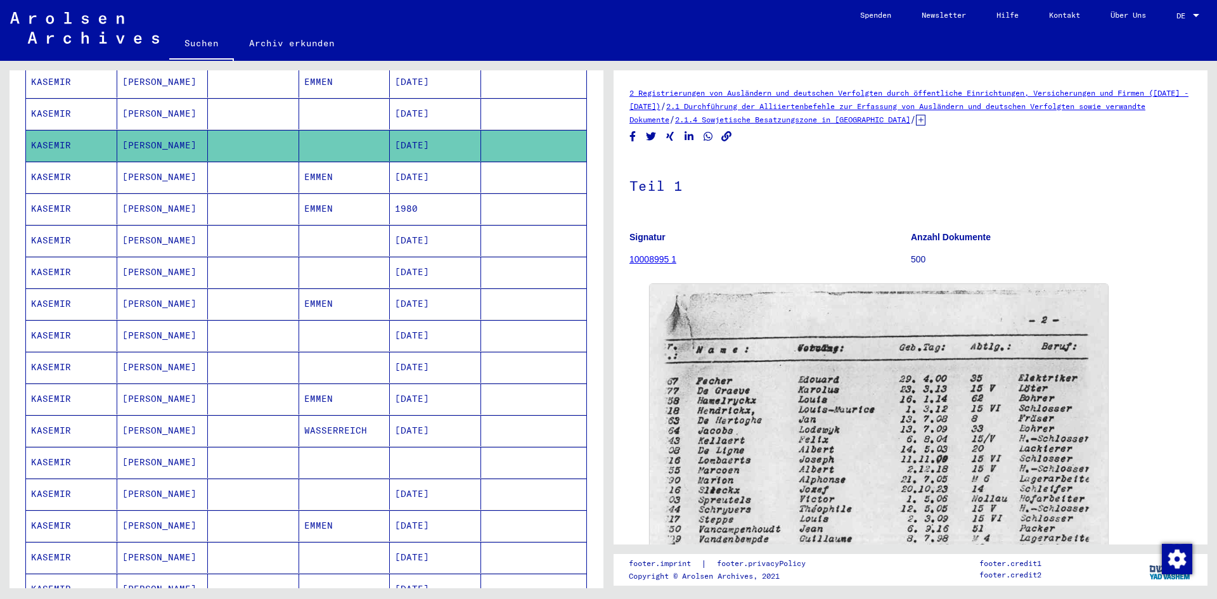
click at [319, 114] on mat-cell at bounding box center [344, 113] width 91 height 31
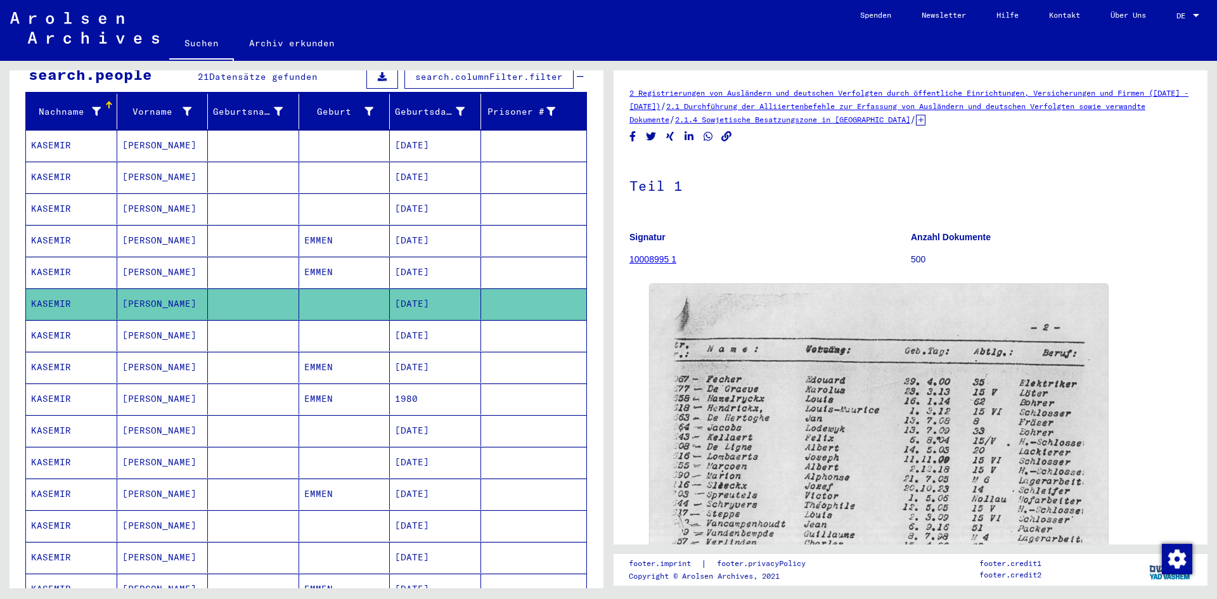
scroll to position [63, 0]
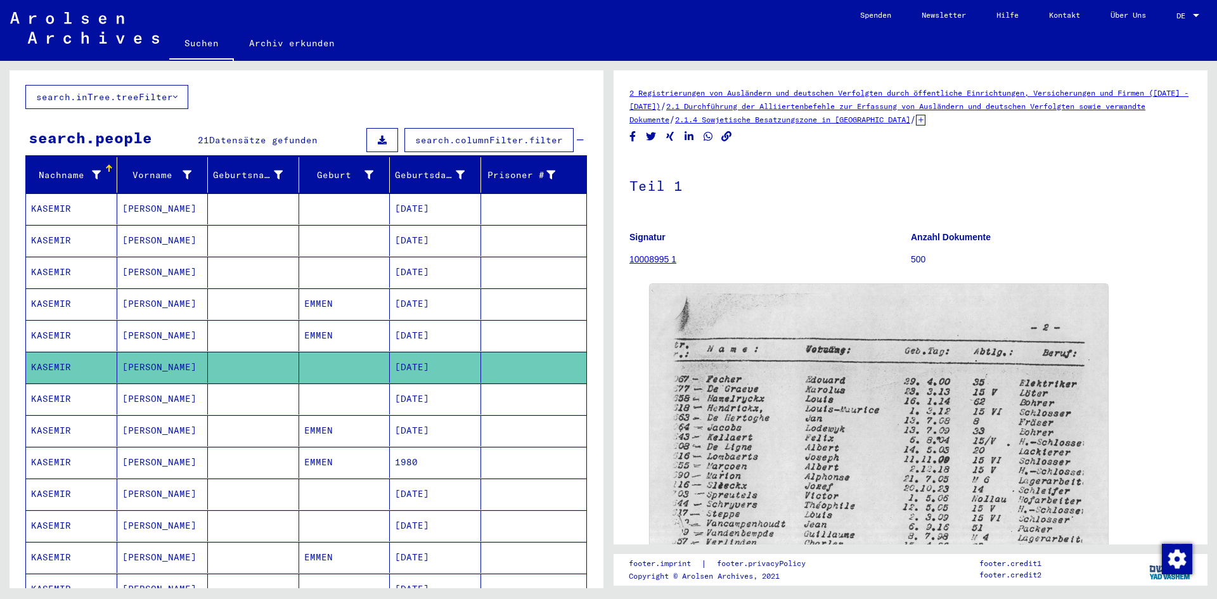
click at [346, 267] on mat-cell at bounding box center [344, 272] width 91 height 31
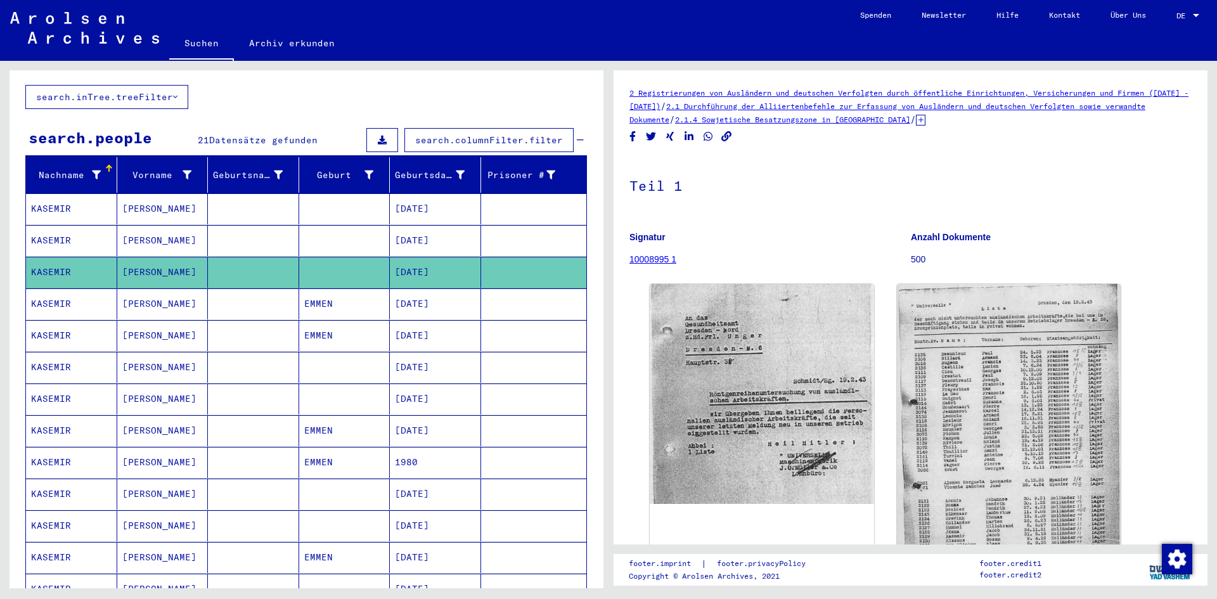
click at [324, 461] on mat-cell "EMMEN" at bounding box center [344, 462] width 91 height 31
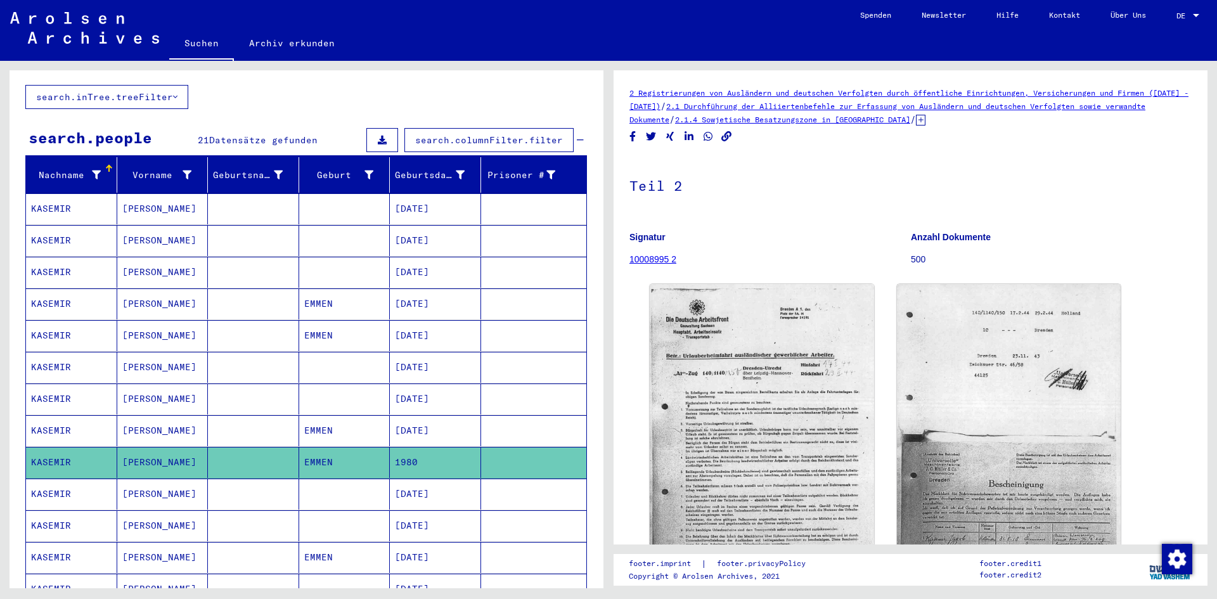
click at [321, 487] on mat-cell at bounding box center [344, 493] width 91 height 31
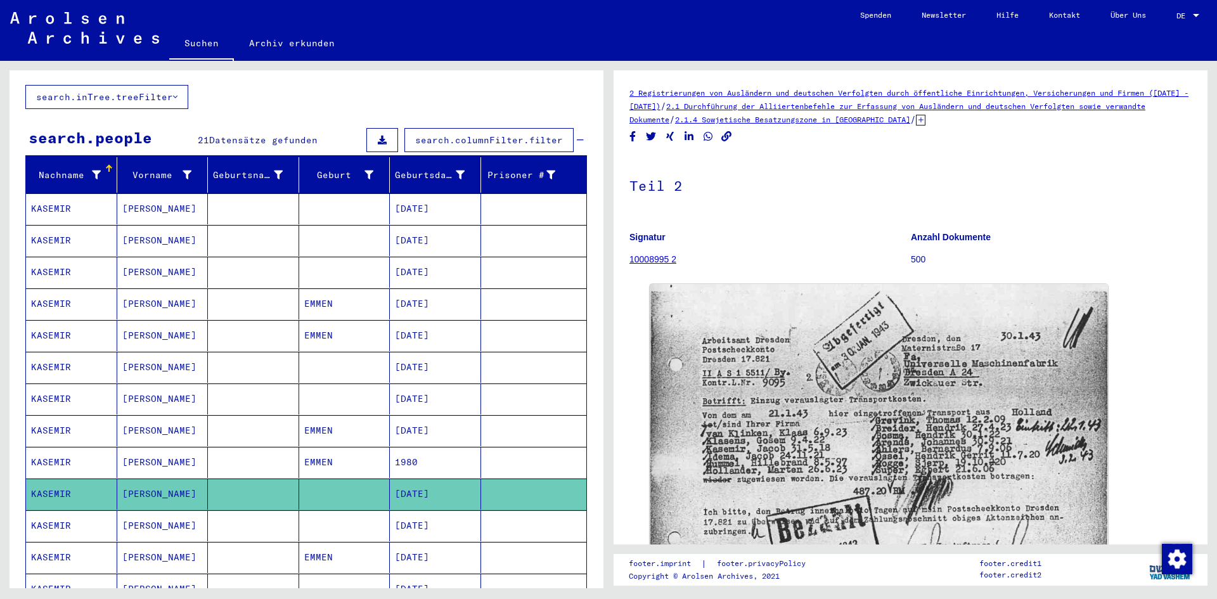
click at [323, 521] on mat-cell at bounding box center [344, 525] width 91 height 31
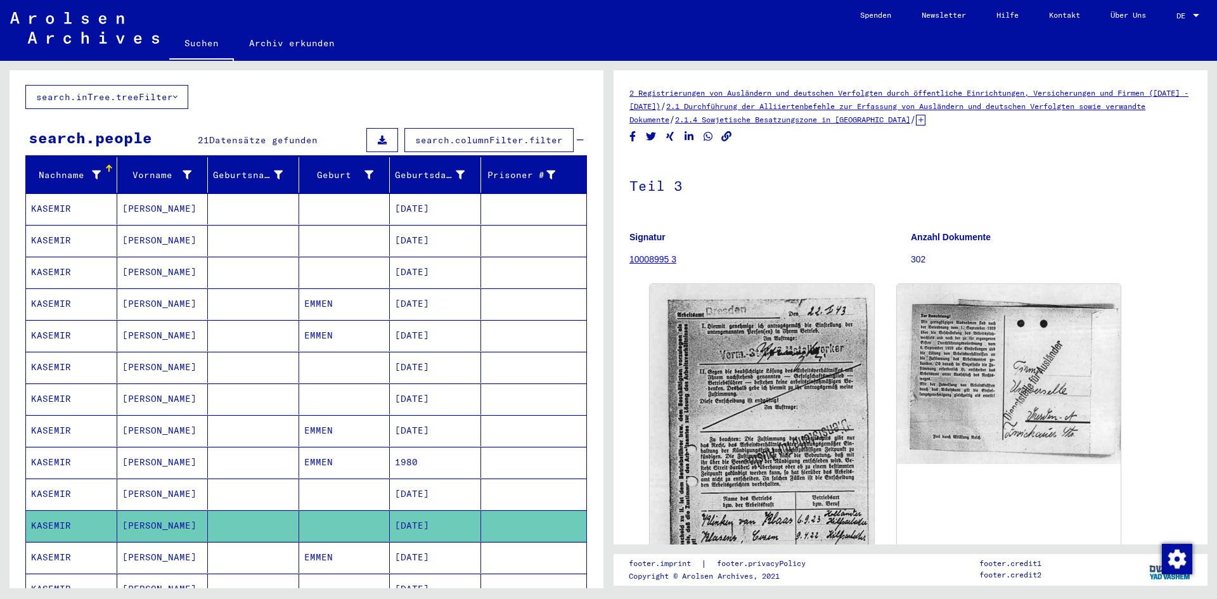
scroll to position [253, 0]
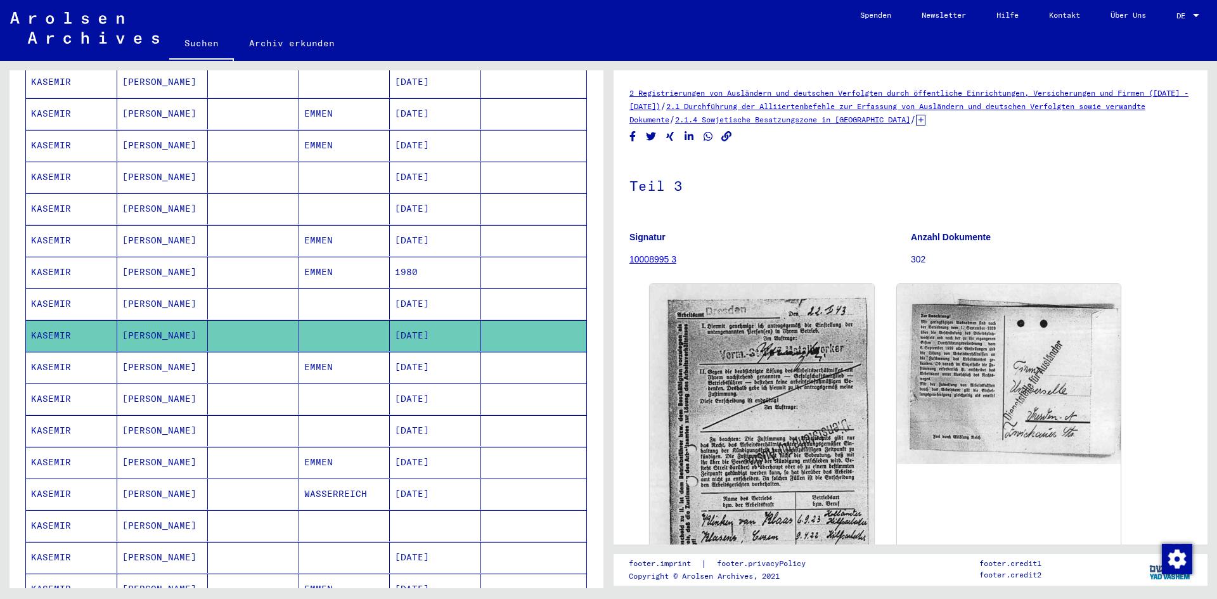
click at [333, 397] on mat-cell at bounding box center [344, 398] width 91 height 31
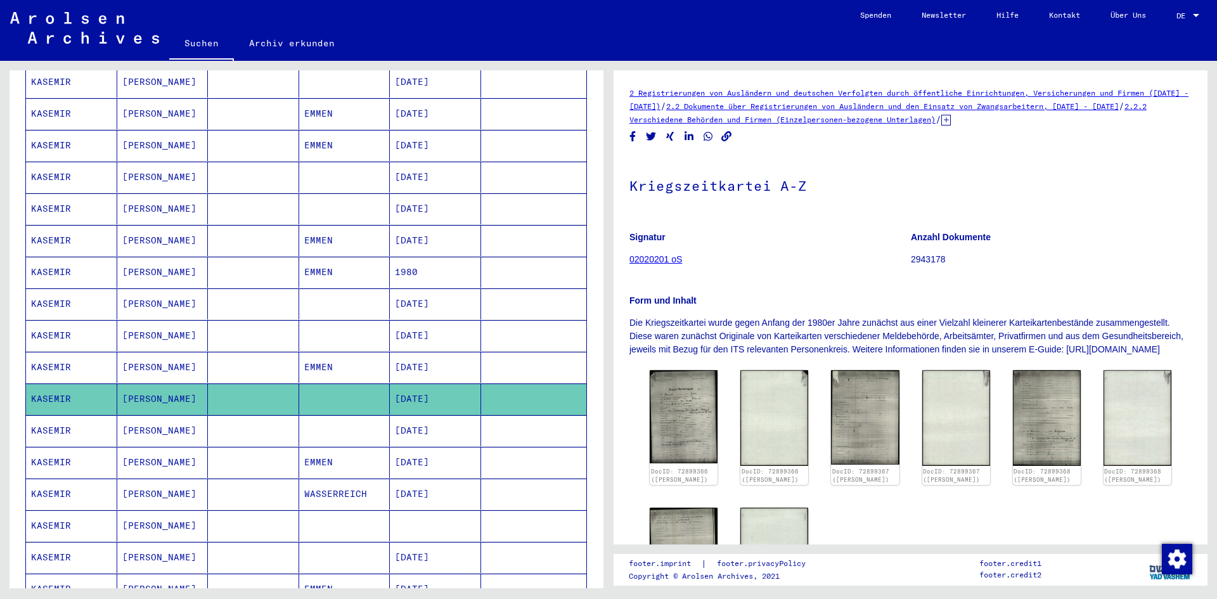
click at [327, 426] on mat-cell at bounding box center [344, 430] width 91 height 31
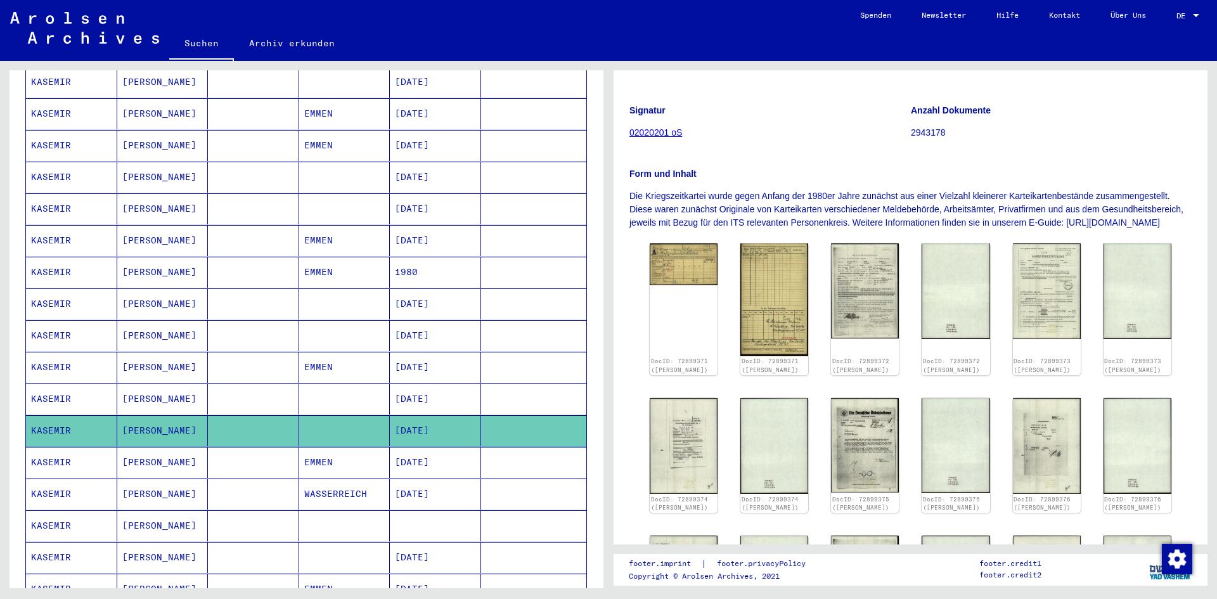
scroll to position [380, 0]
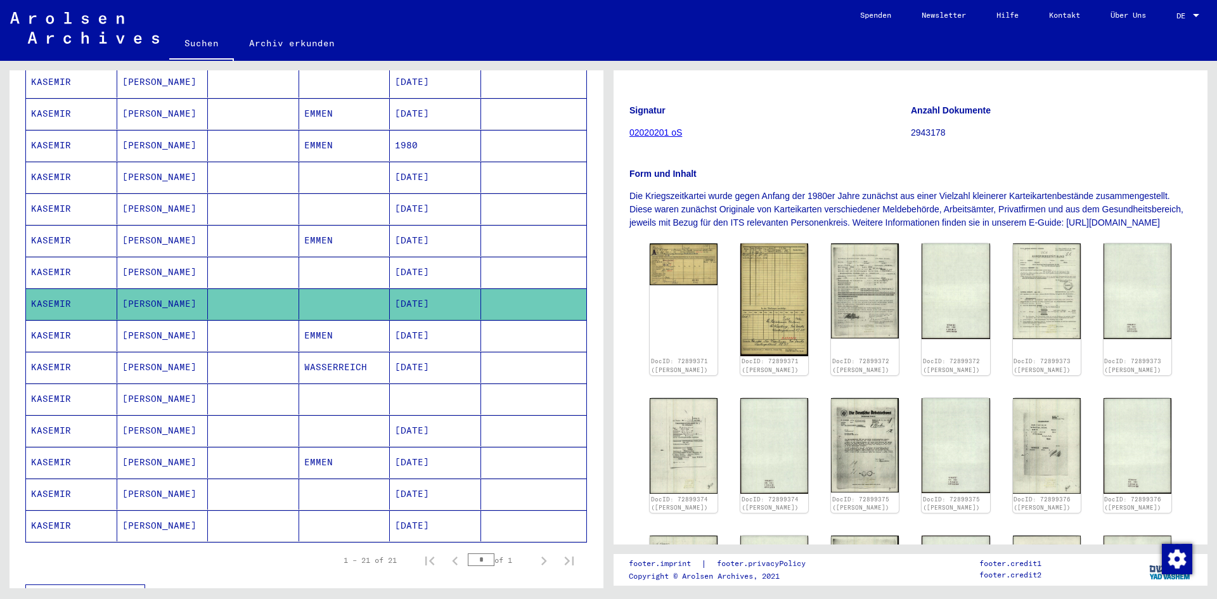
click at [327, 519] on mat-cell at bounding box center [344, 525] width 91 height 31
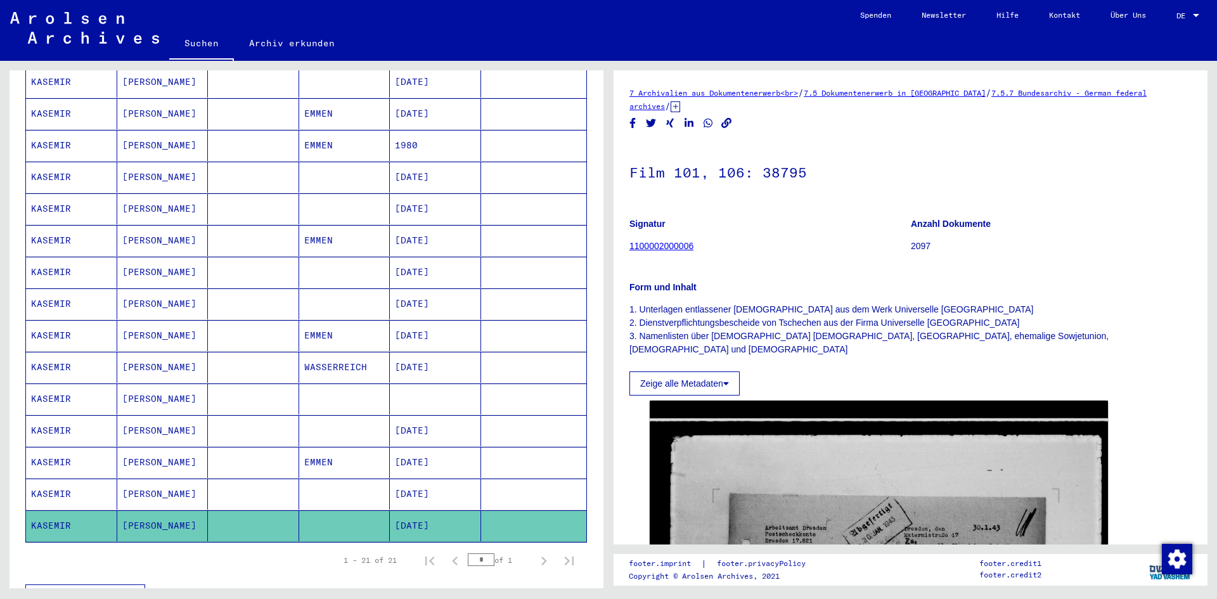
click at [327, 494] on mat-cell at bounding box center [344, 493] width 91 height 31
